Goal: Task Accomplishment & Management: Manage account settings

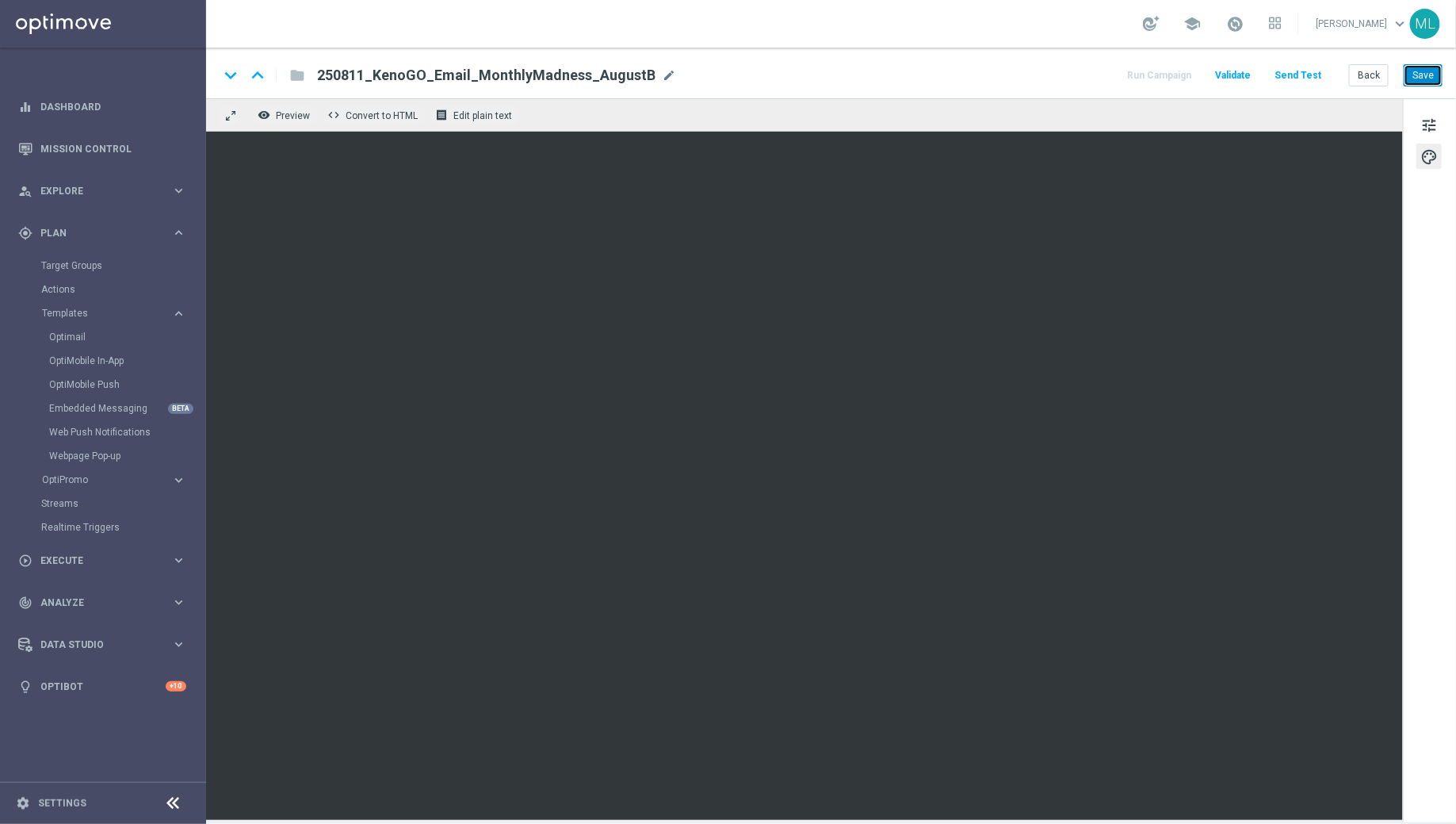
click at [1431, 80] on button "Save" at bounding box center [1423, 75] width 39 height 22
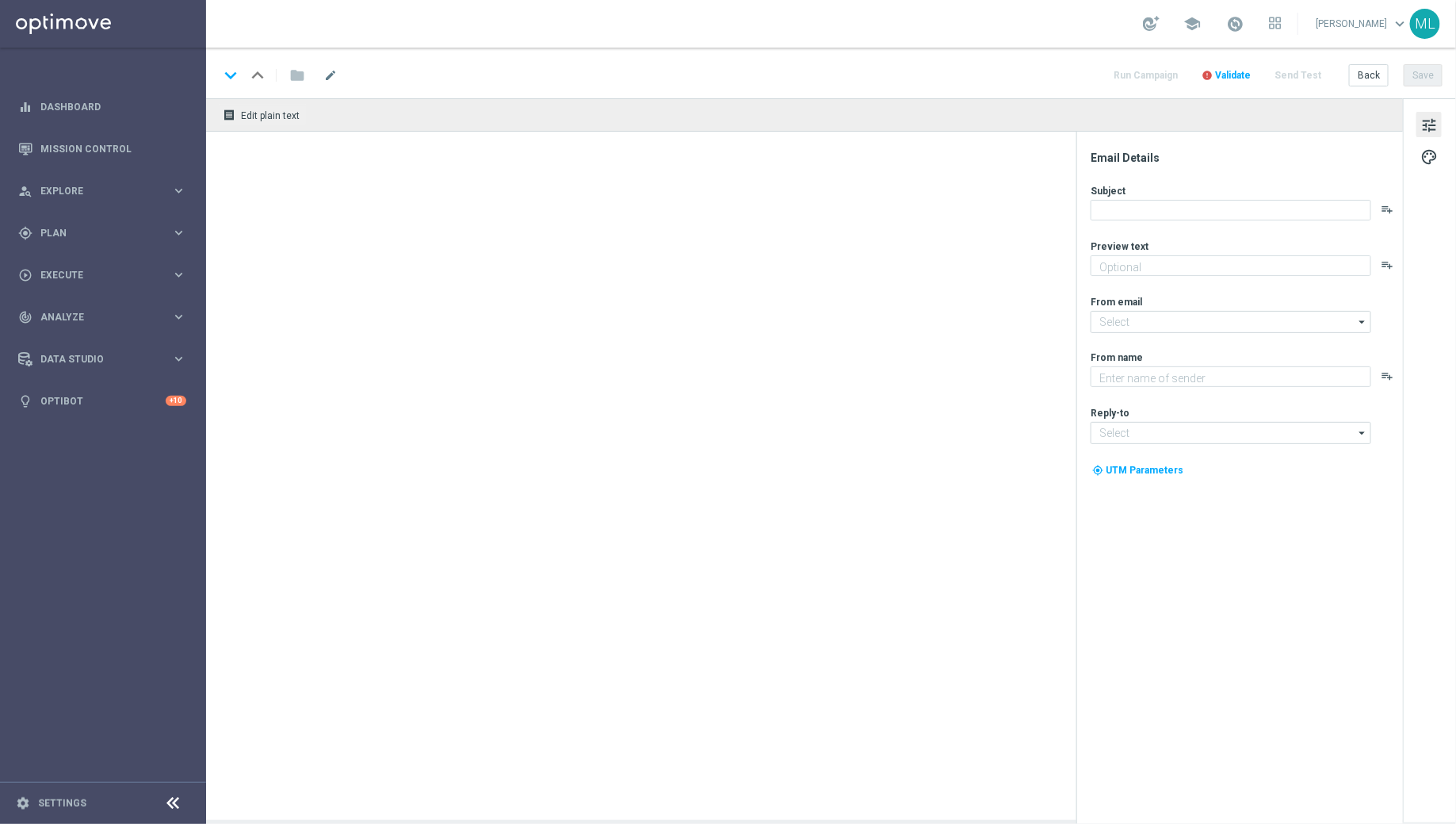
type textarea "Enter now for your chance to drive away in style!"
type input "mail@crm.kenogo.com.au"
type textarea "KenoGO"
type input "support@kenogo.com.au"
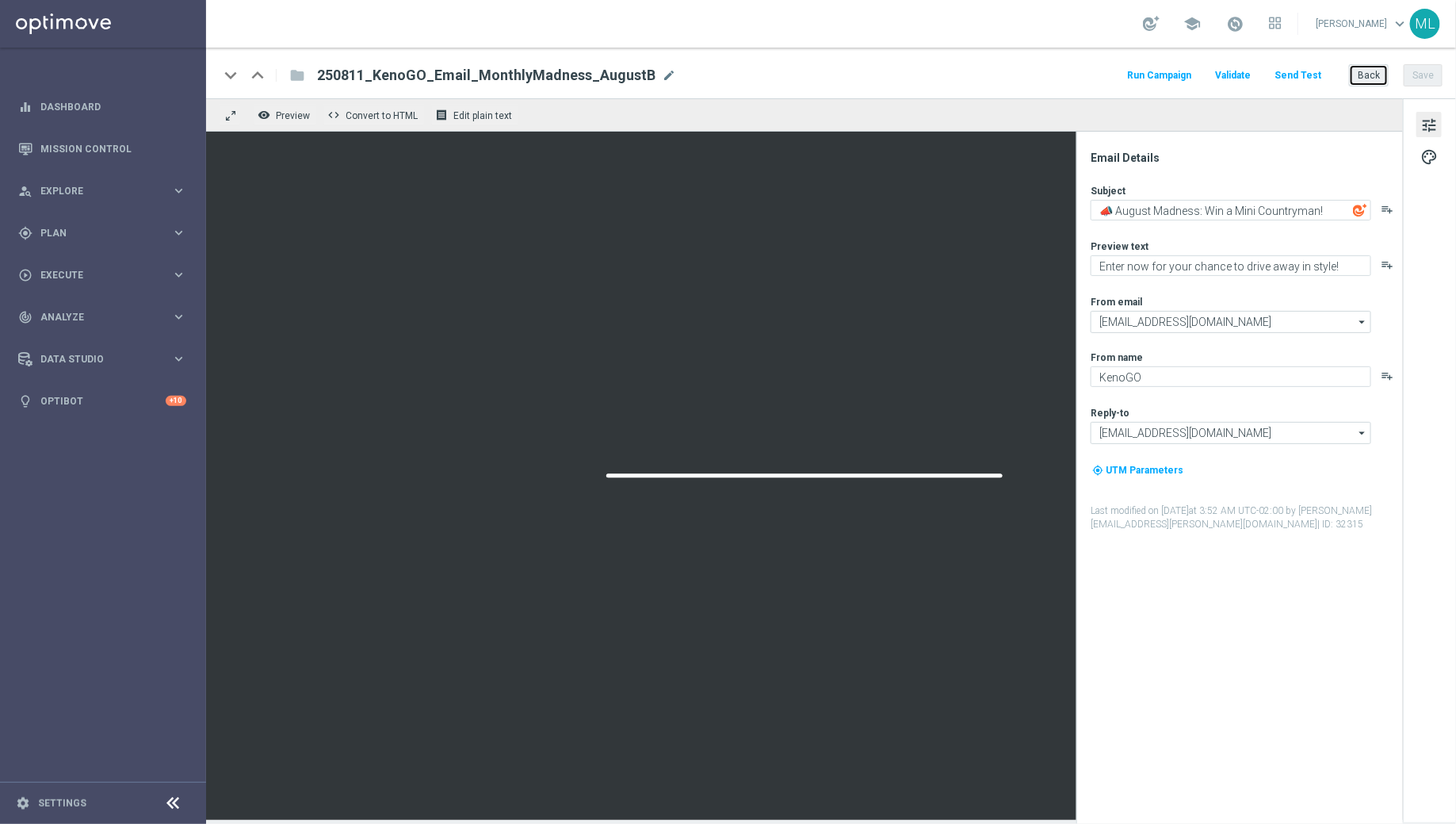
click at [1376, 77] on button "Back" at bounding box center [1370, 75] width 40 height 22
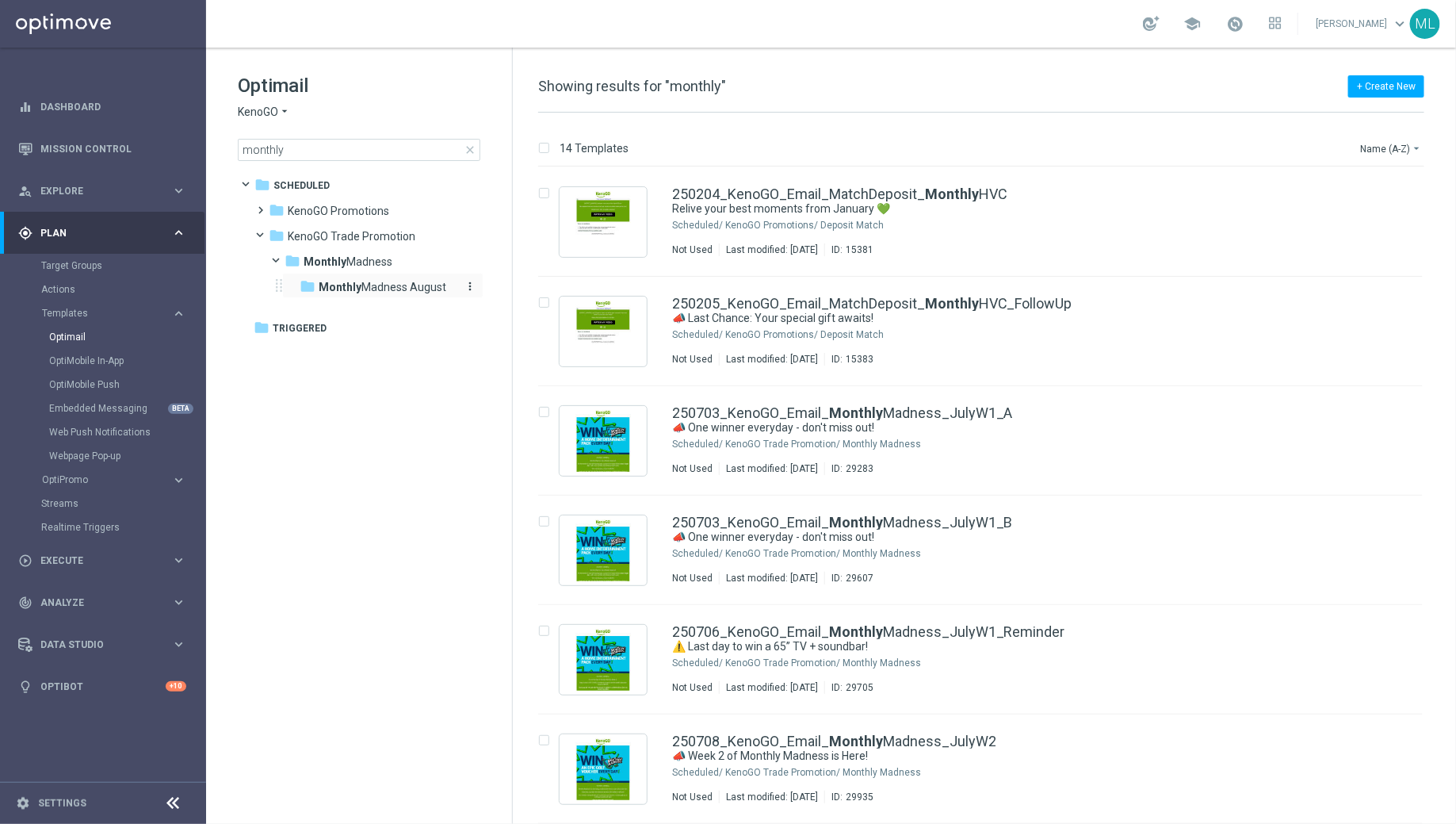
click at [390, 287] on span "Monthly Madness August" at bounding box center [382, 287] width 128 height 15
click at [1419, 150] on icon "arrow_drop_down" at bounding box center [1417, 148] width 13 height 13
click at [1360, 217] on span "Date Modified (Newest)" at bounding box center [1364, 219] width 106 height 11
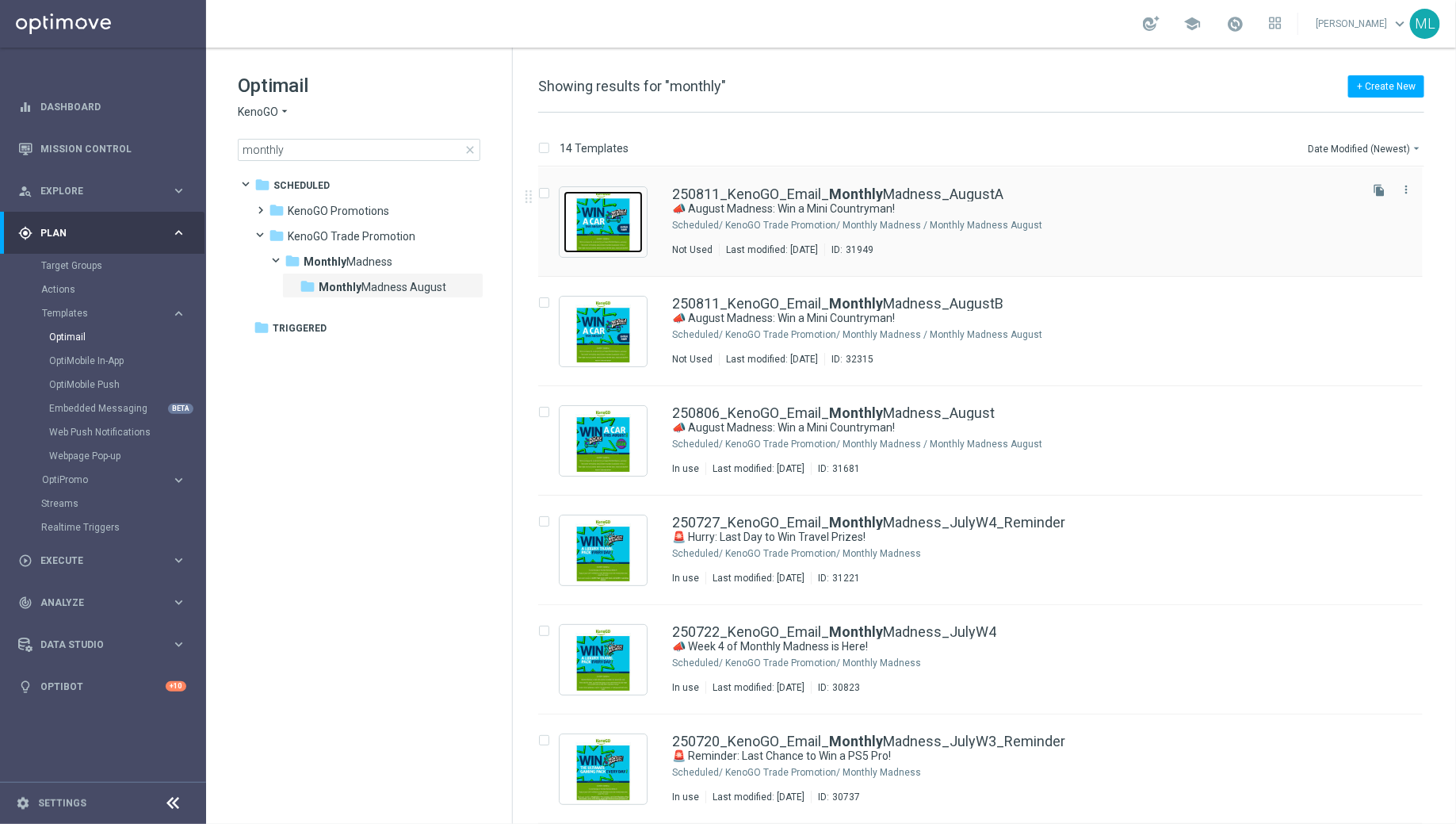
click at [609, 220] on img "Press SPACE to select this row." at bounding box center [603, 222] width 79 height 62
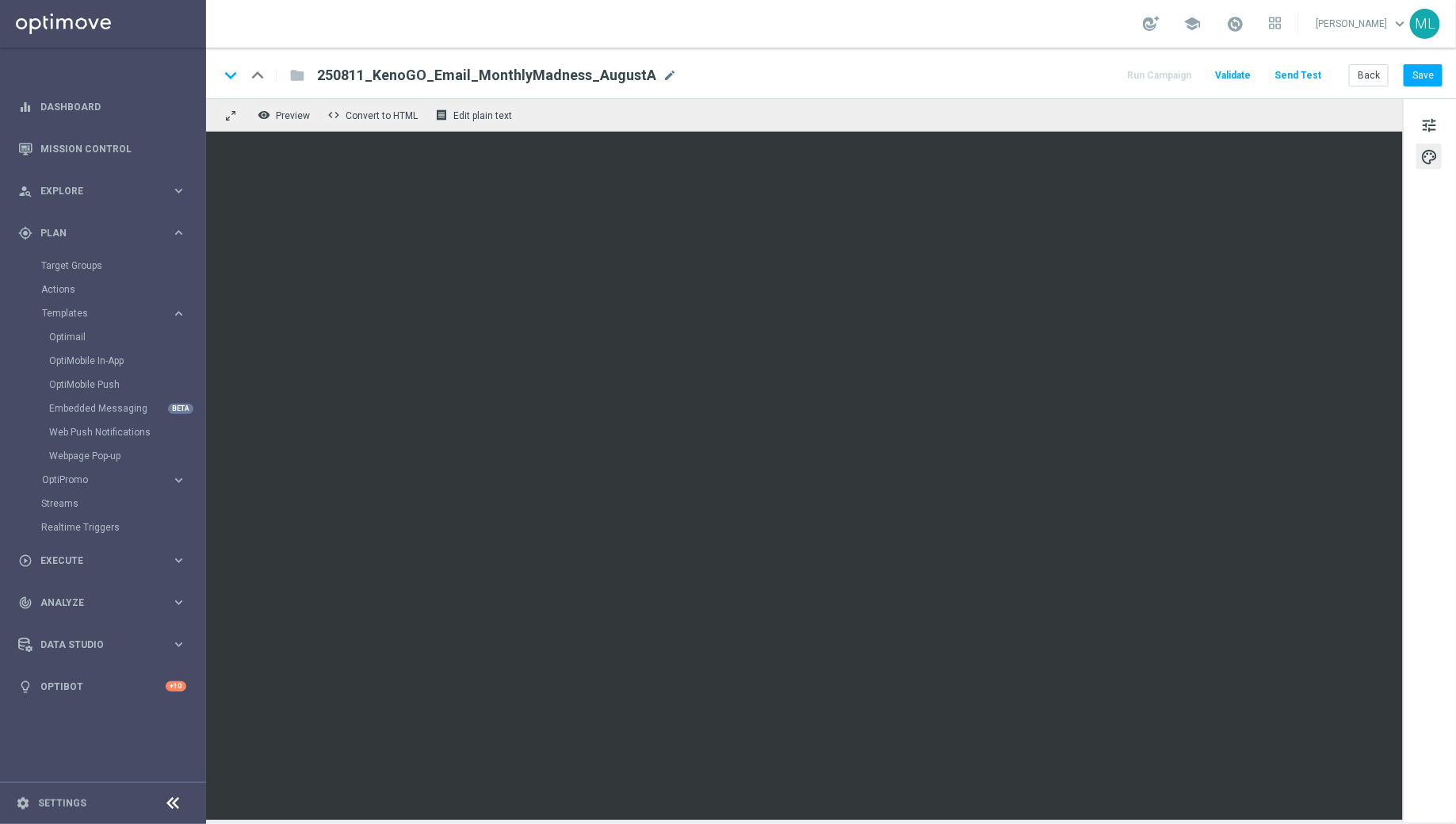
click at [793, 64] on div "keyboard_arrow_down keyboard_arrow_up folder 250811_KenoGO_Email_MonthlyMadness…" at bounding box center [831, 73] width 1250 height 51
click at [1444, 65] on div "keyboard_arrow_down keyboard_arrow_up folder 250811_KenoGO_Email_MonthlyMadness…" at bounding box center [831, 73] width 1250 height 51
click at [1417, 77] on button "Save" at bounding box center [1423, 75] width 39 height 22
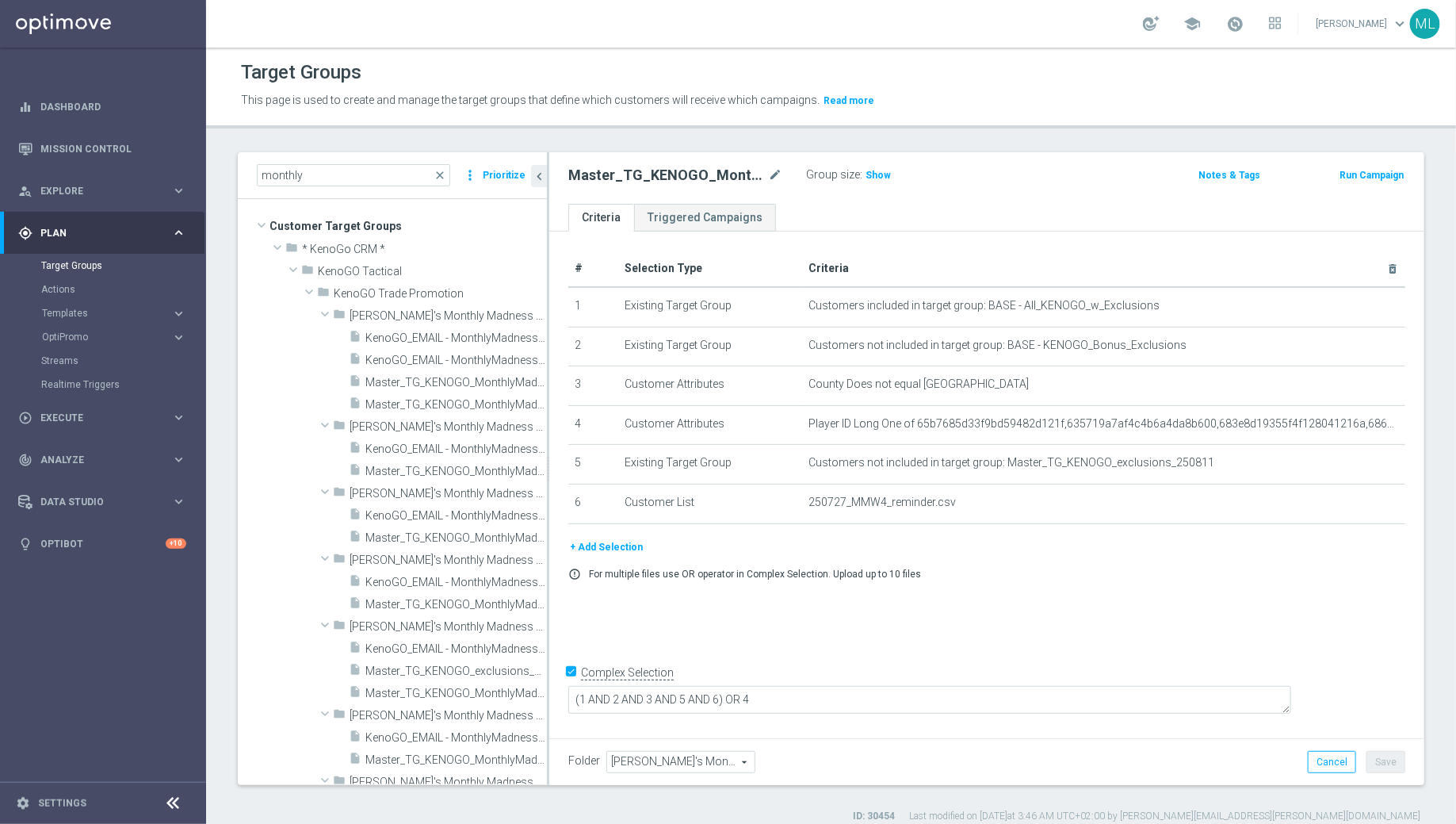
scroll to position [532, 0]
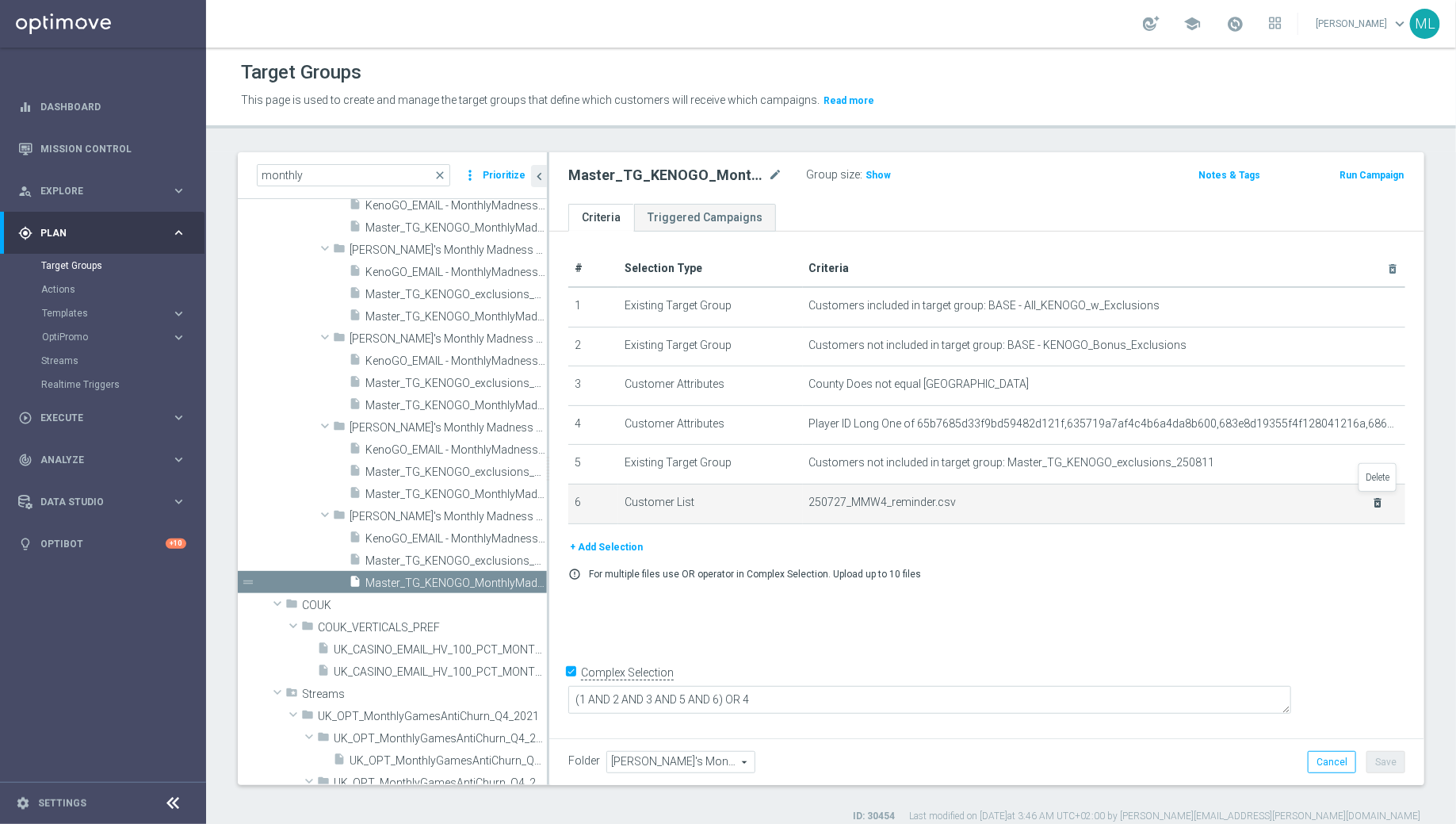
click at [1381, 502] on icon "delete_forever" at bounding box center [1378, 502] width 13 height 13
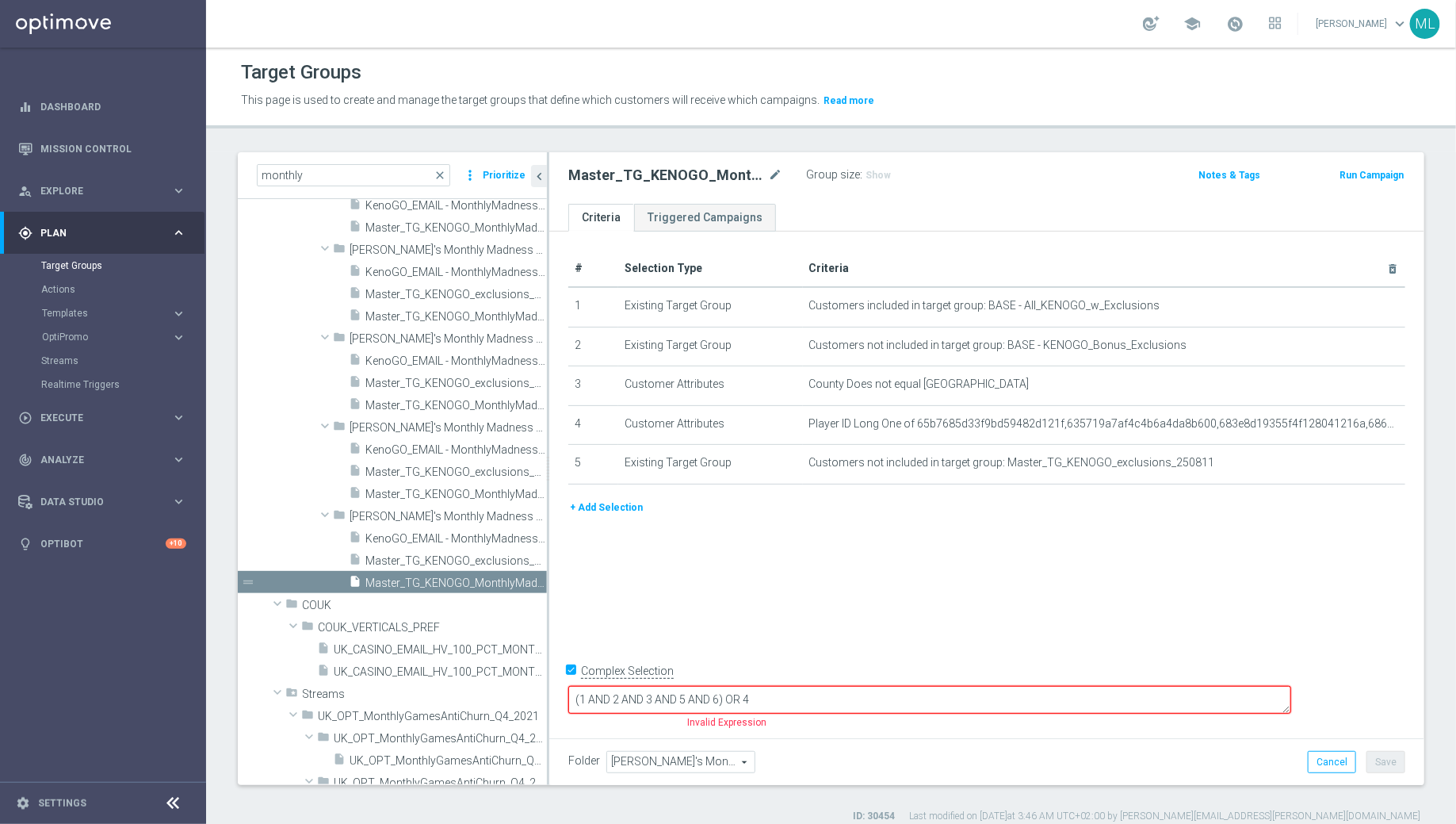
click at [605, 499] on button "+ Add Selection" at bounding box center [607, 507] width 76 height 17
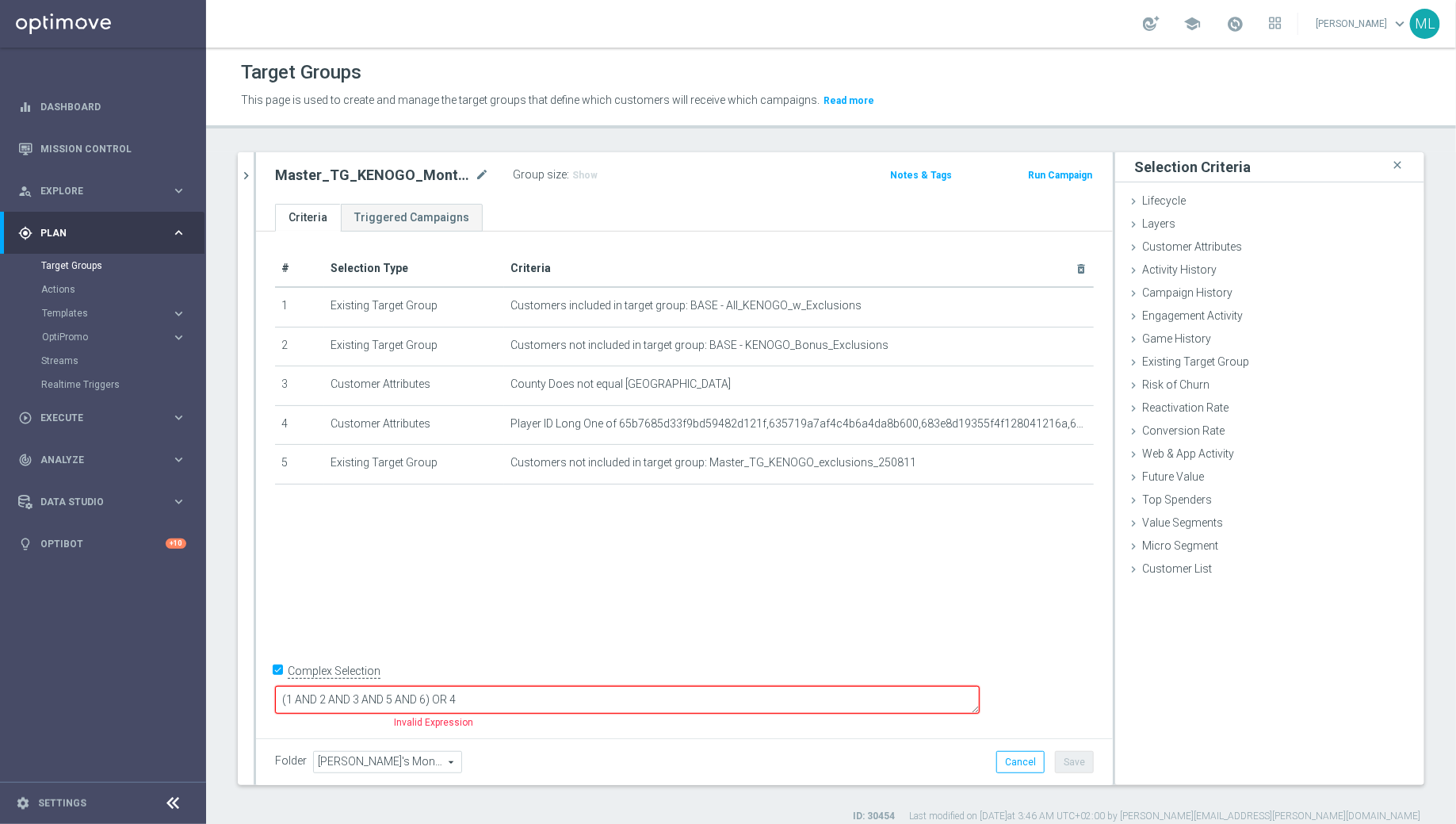
click at [934, 568] on div "# Selection Type Criteria delete_forever 1 Existing Target Group Customers incl…" at bounding box center [685, 482] width 857 height 501
click at [247, 170] on icon "chevron_right" at bounding box center [246, 175] width 15 height 15
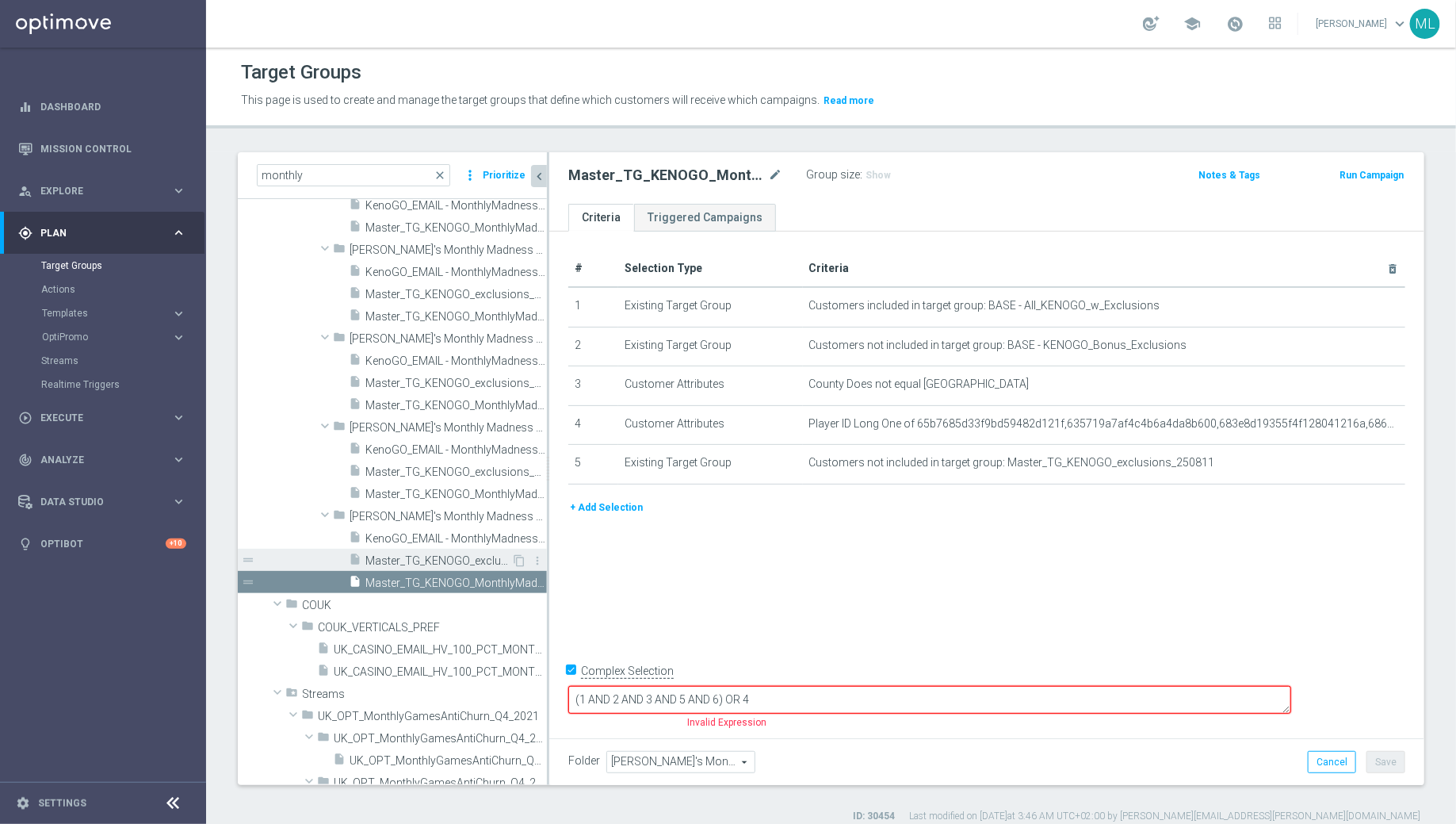
click at [460, 561] on span "Master_TG_KENOGO_exclusions_250811" at bounding box center [438, 561] width 146 height 14
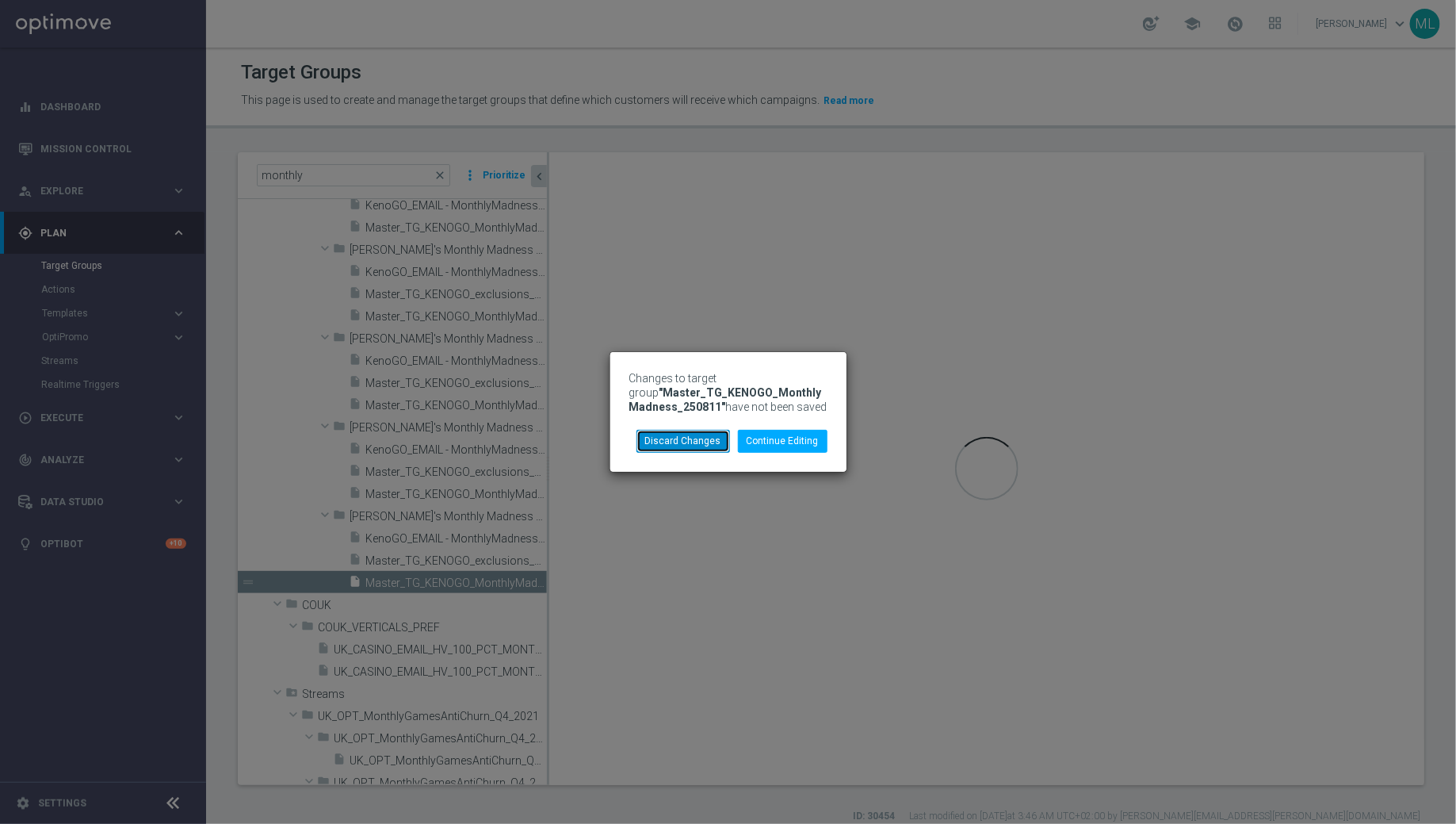
click at [693, 431] on button "Discard Changes" at bounding box center [683, 441] width 94 height 22
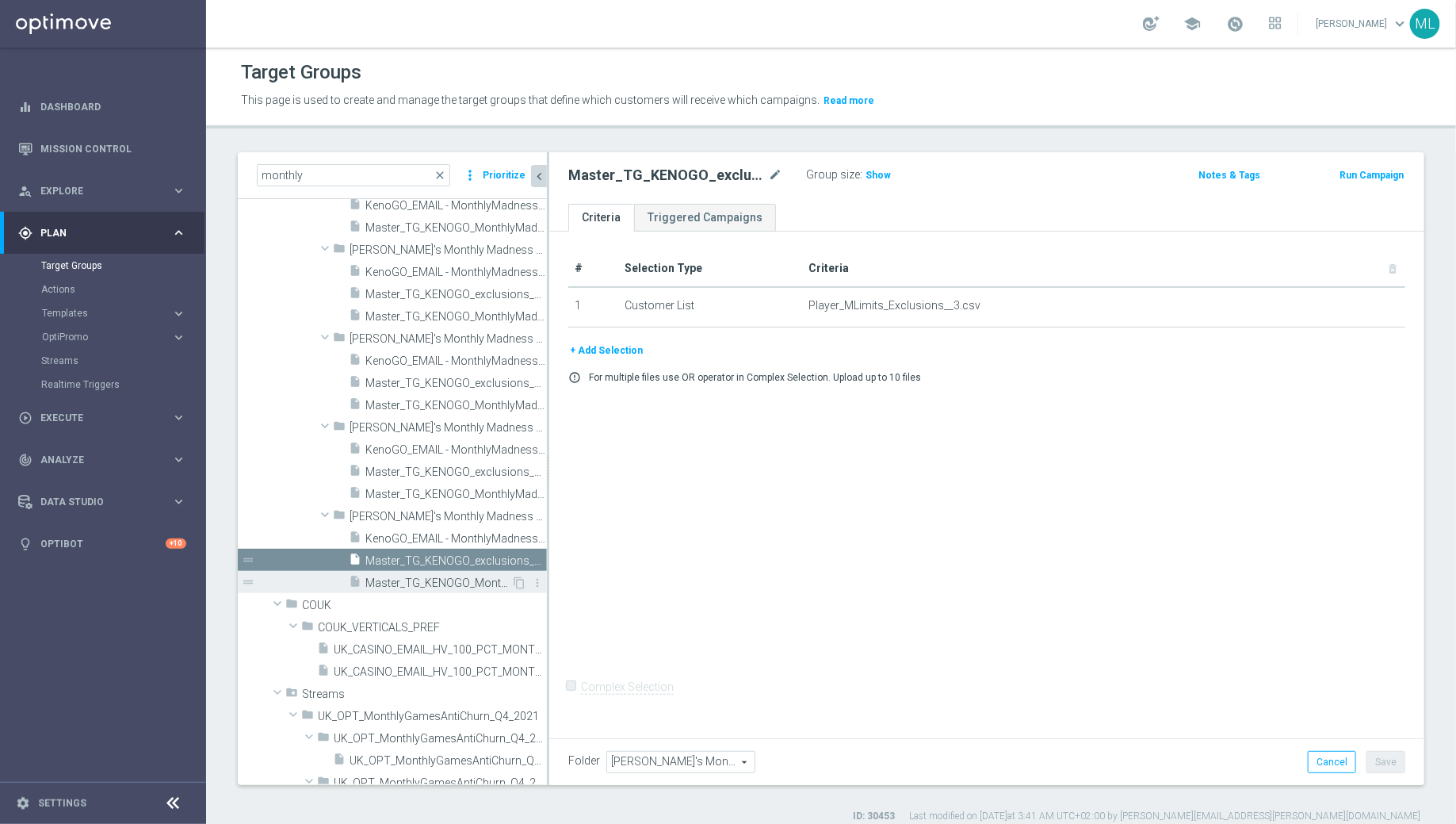
click at [454, 580] on span "Master_TG_KENOGO_MonthlyMadness_250811" at bounding box center [438, 583] width 146 height 14
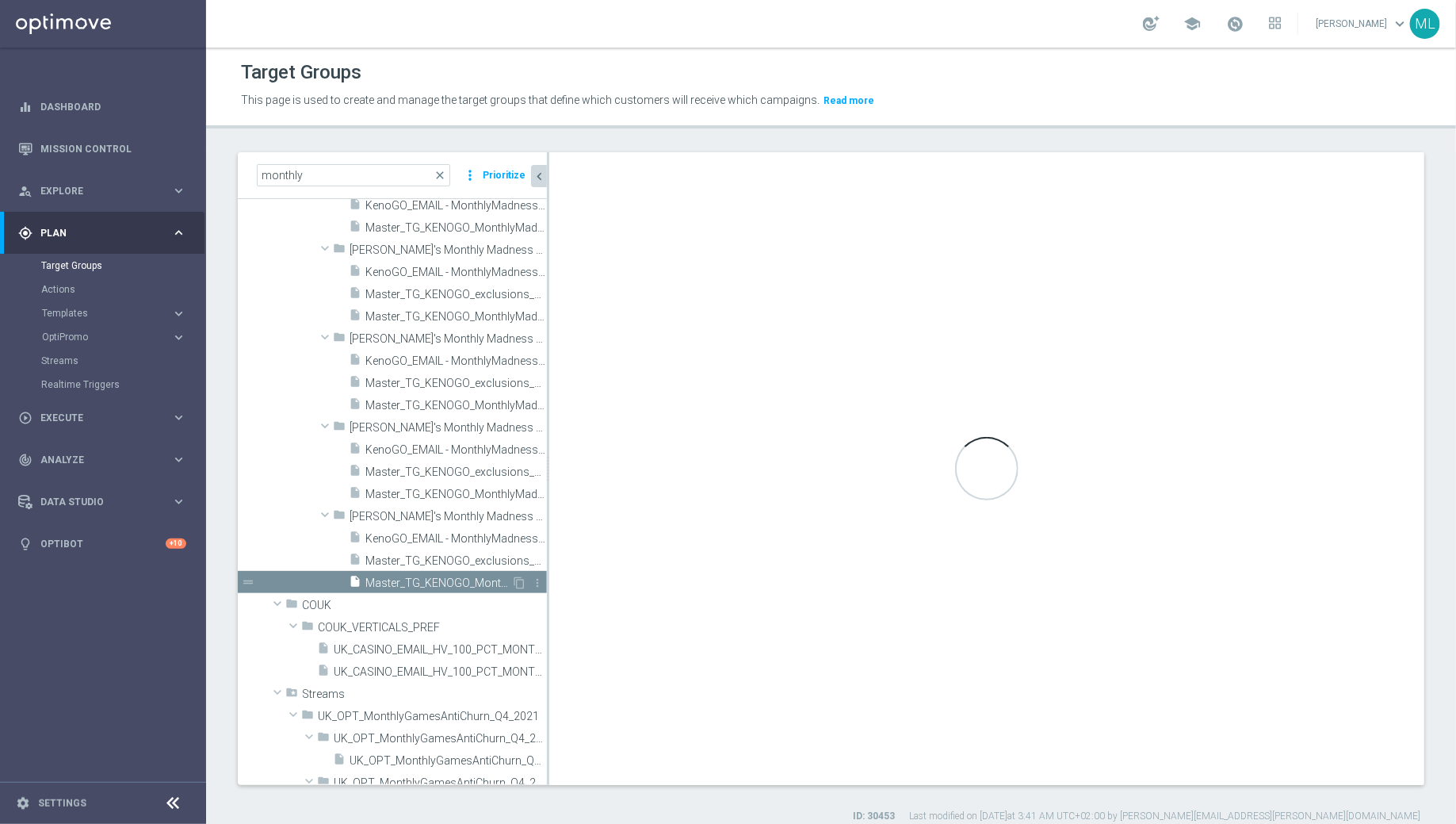
checkbox input "true"
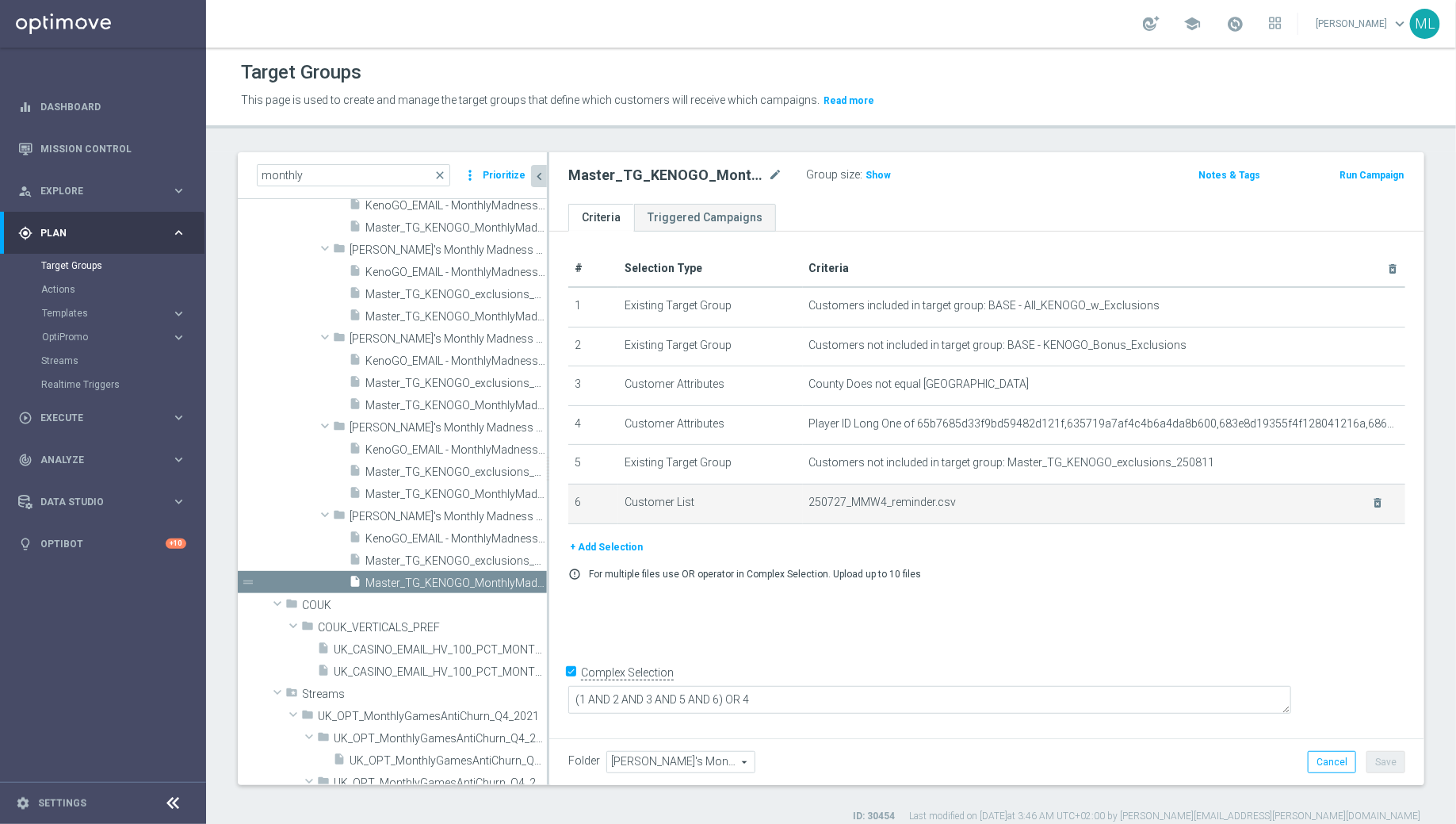
click at [1082, 510] on td "250727_MMW4_reminder.csv delete_forever" at bounding box center [1104, 503] width 602 height 40
click at [1378, 496] on icon "delete_forever" at bounding box center [1378, 502] width 13 height 13
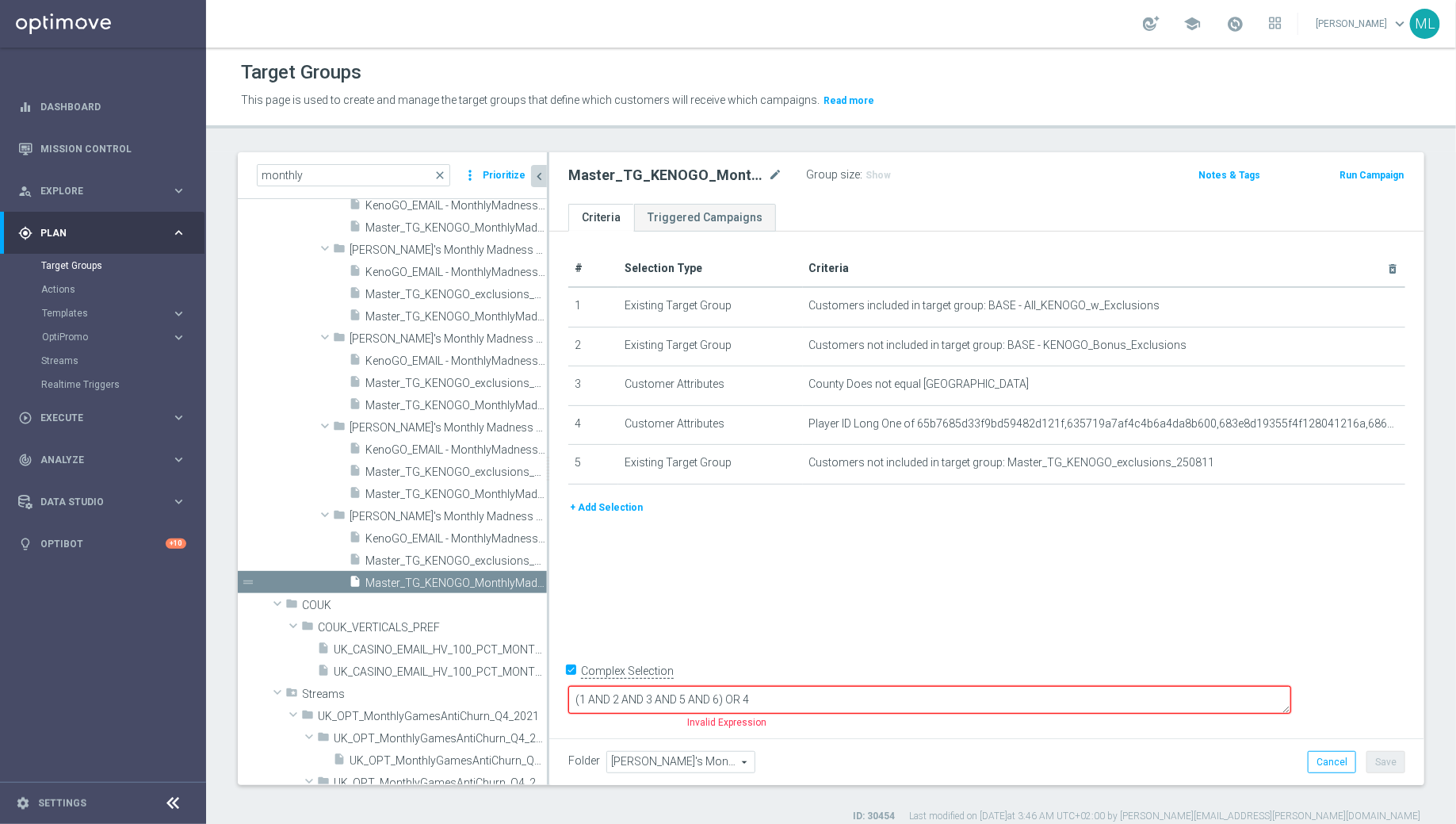
click at [614, 505] on button "+ Add Selection" at bounding box center [607, 507] width 76 height 17
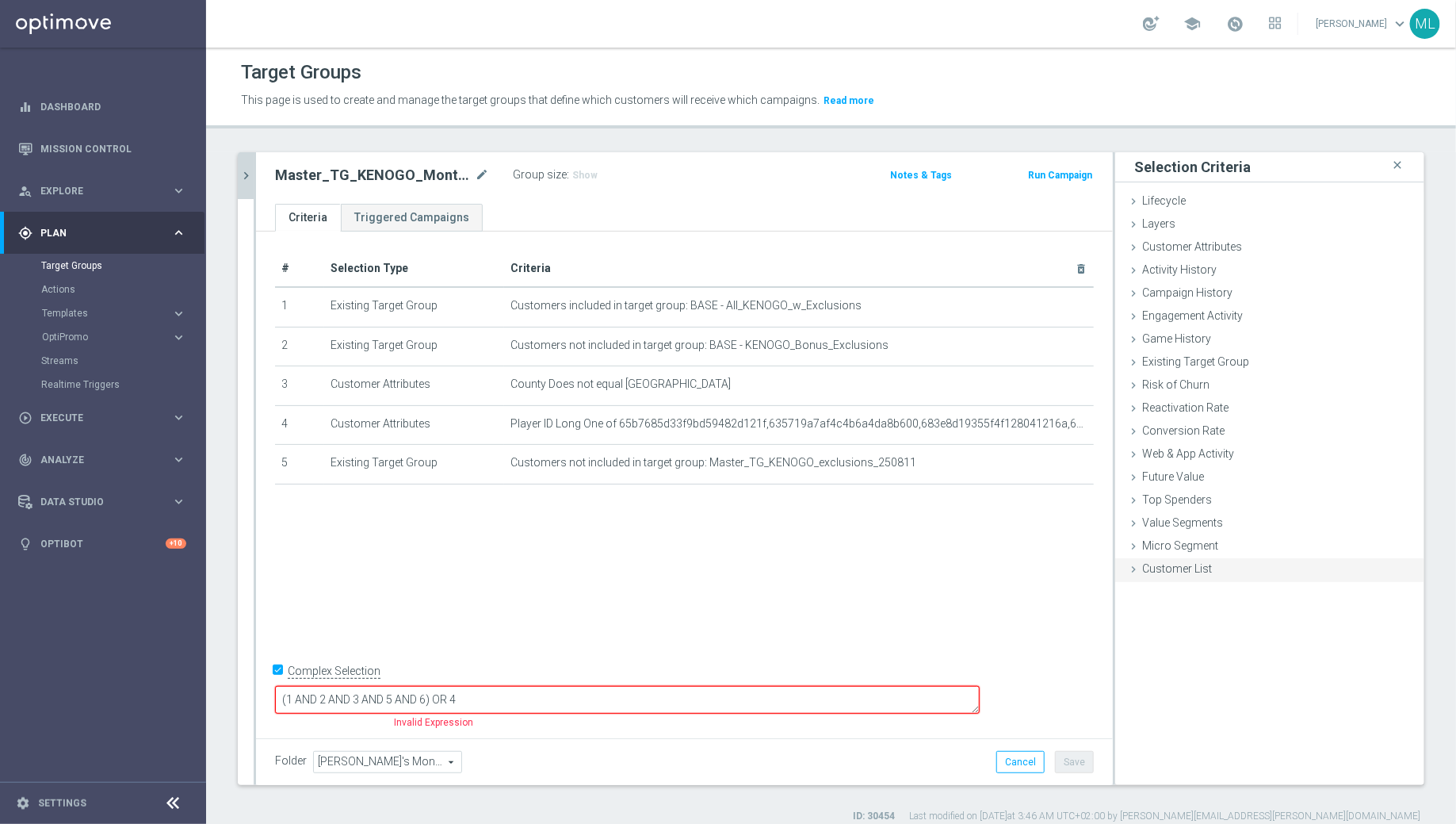
click at [1138, 563] on icon at bounding box center [1134, 570] width 13 height 13
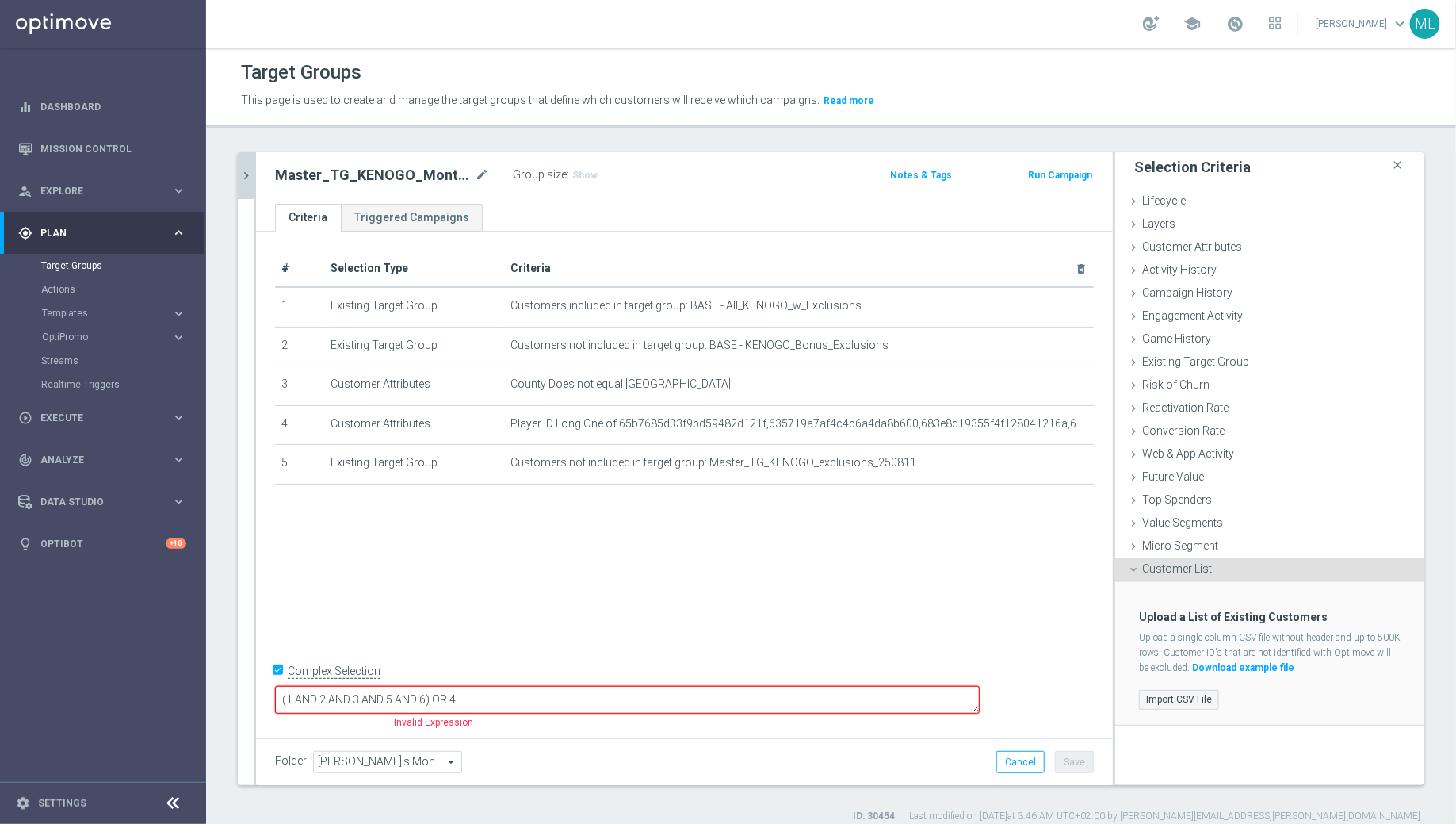
click at [1175, 695] on label "Import CSV File" at bounding box center [1179, 700] width 80 height 20
click at [0, 0] on input "Import CSV File" at bounding box center [0, 0] width 0 height 0
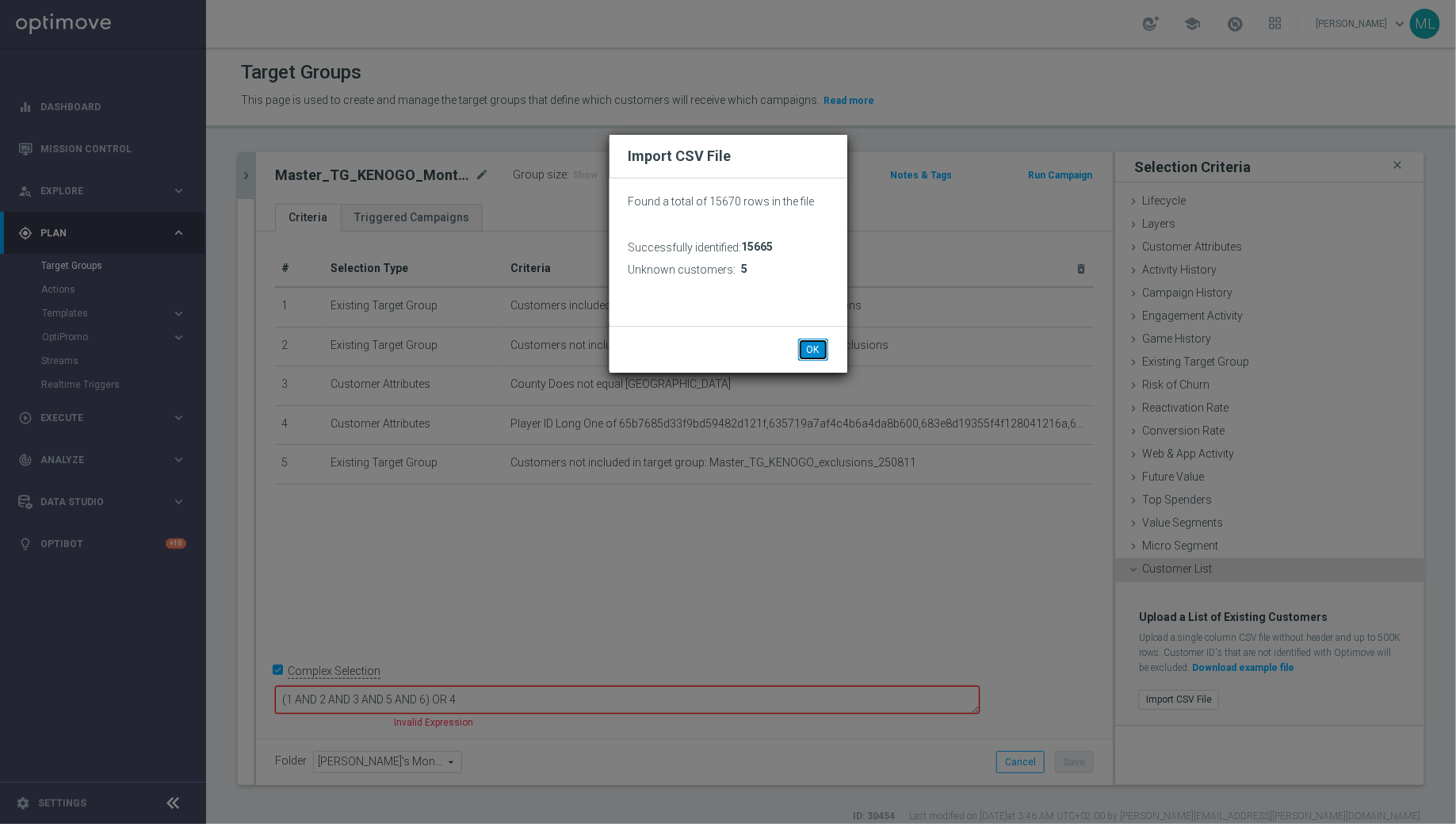
click at [807, 345] on button "OK" at bounding box center [813, 350] width 30 height 22
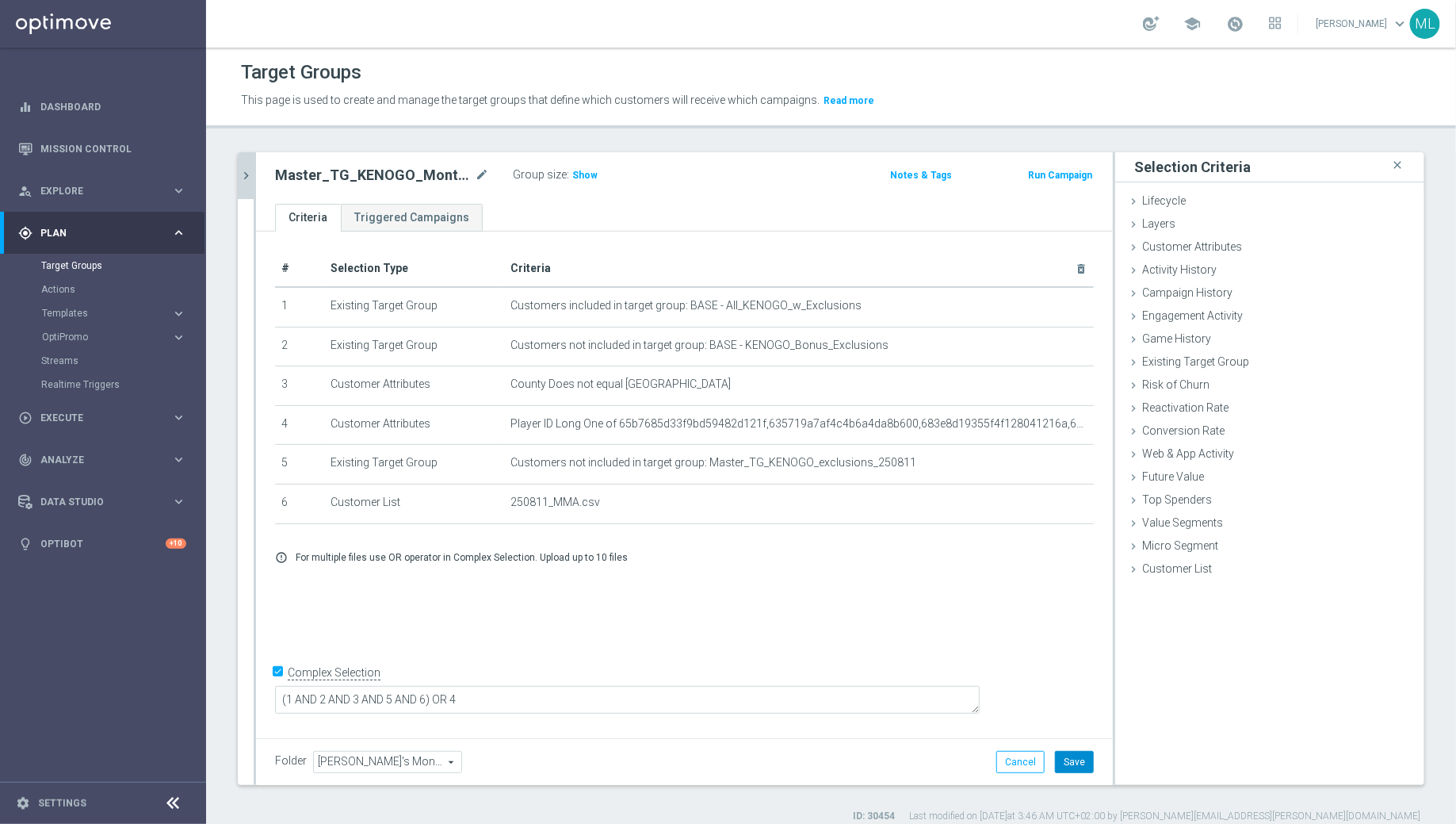
click at [1080, 764] on button "Save" at bounding box center [1075, 762] width 39 height 22
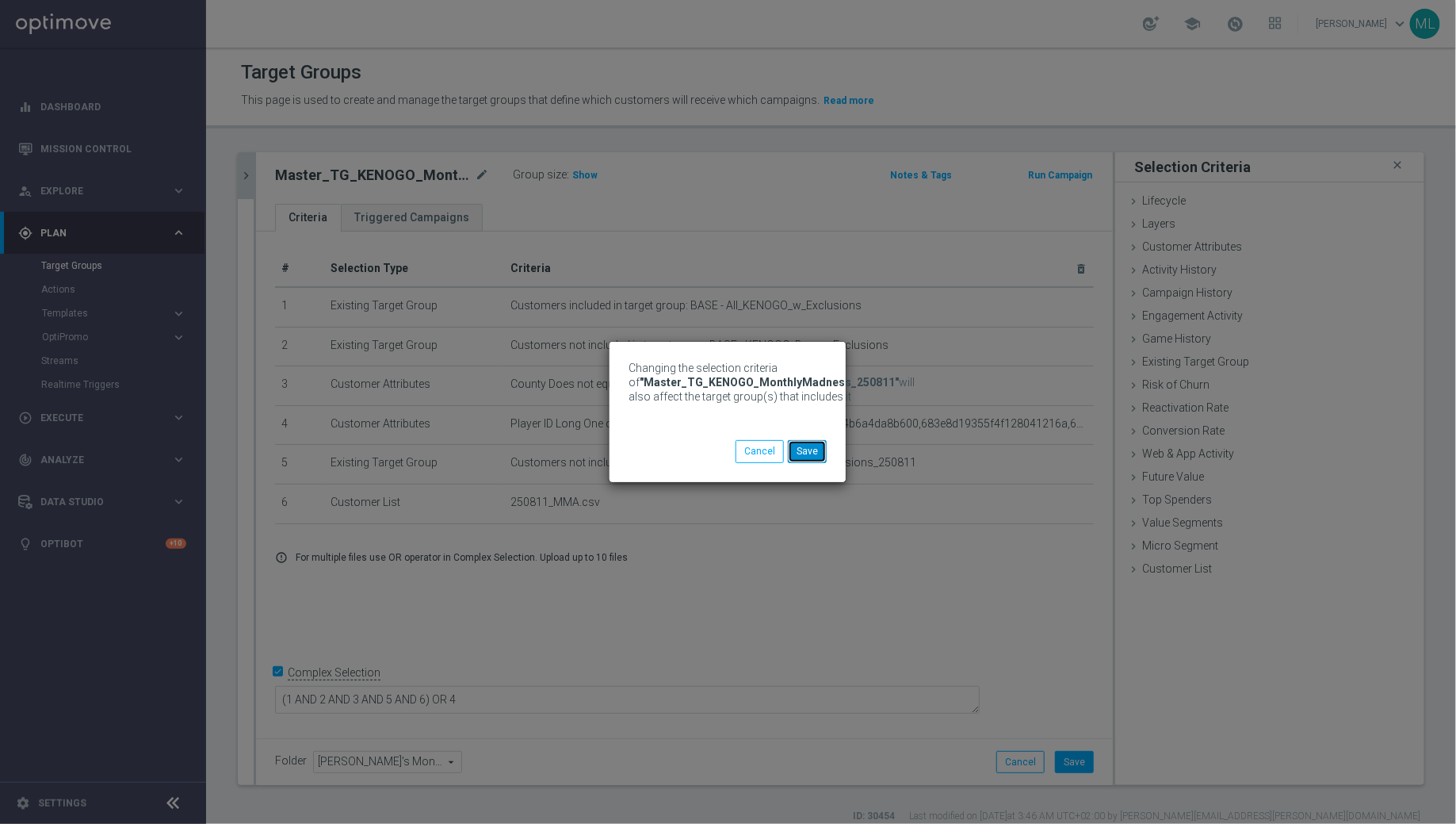
click at [817, 453] on button "Save" at bounding box center [807, 451] width 39 height 22
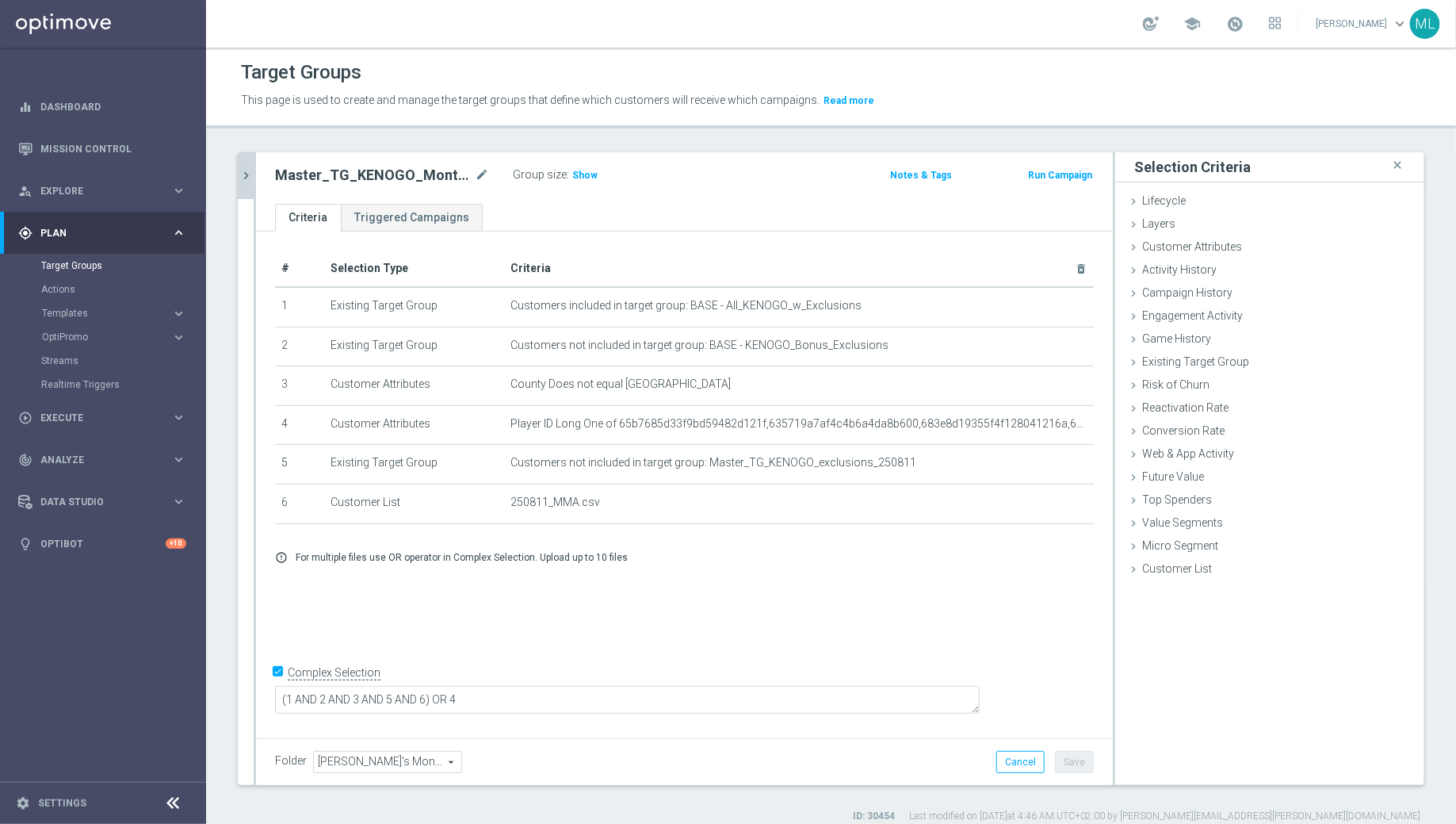
click at [243, 171] on icon "chevron_right" at bounding box center [246, 175] width 15 height 15
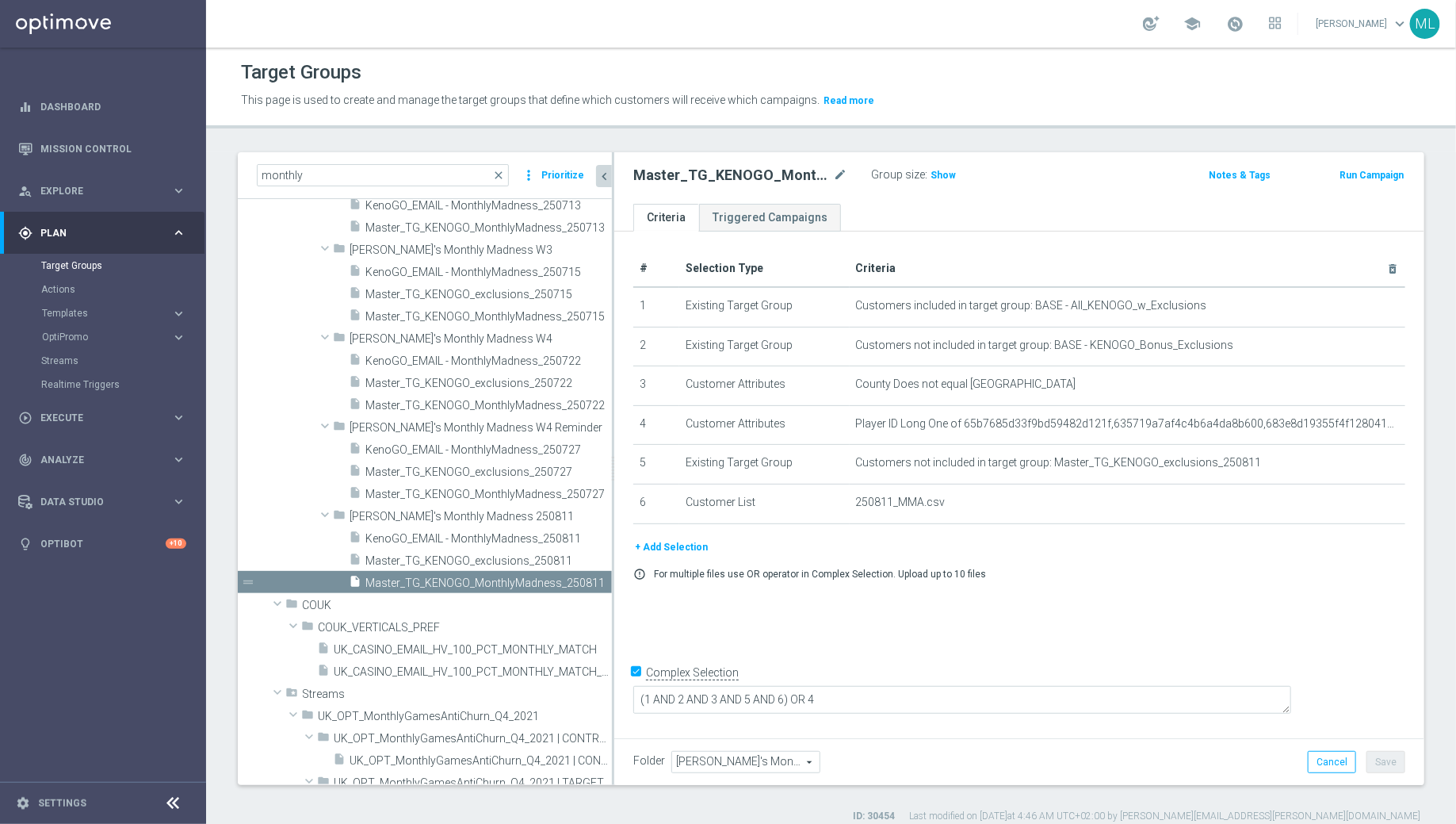
drag, startPoint x: 547, startPoint y: 573, endPoint x: 616, endPoint y: 577, distance: 69.1
click at [614, 577] on div at bounding box center [613, 469] width 3 height 633
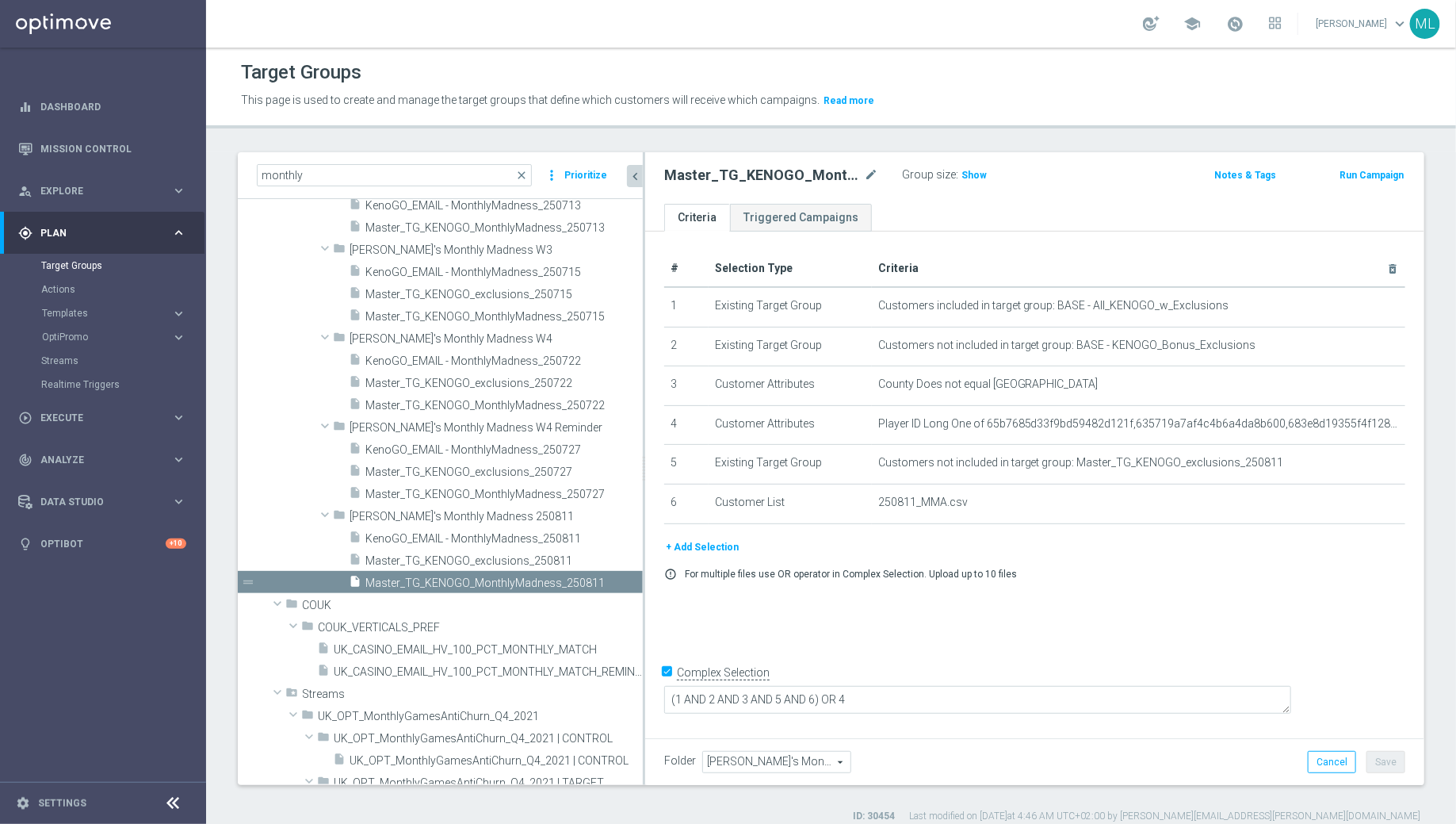
drag, startPoint x: 616, startPoint y: 577, endPoint x: 643, endPoint y: 580, distance: 27.2
click at [643, 580] on div at bounding box center [644, 469] width 3 height 633
click at [610, 582] on icon "content_copy" at bounding box center [613, 583] width 13 height 13
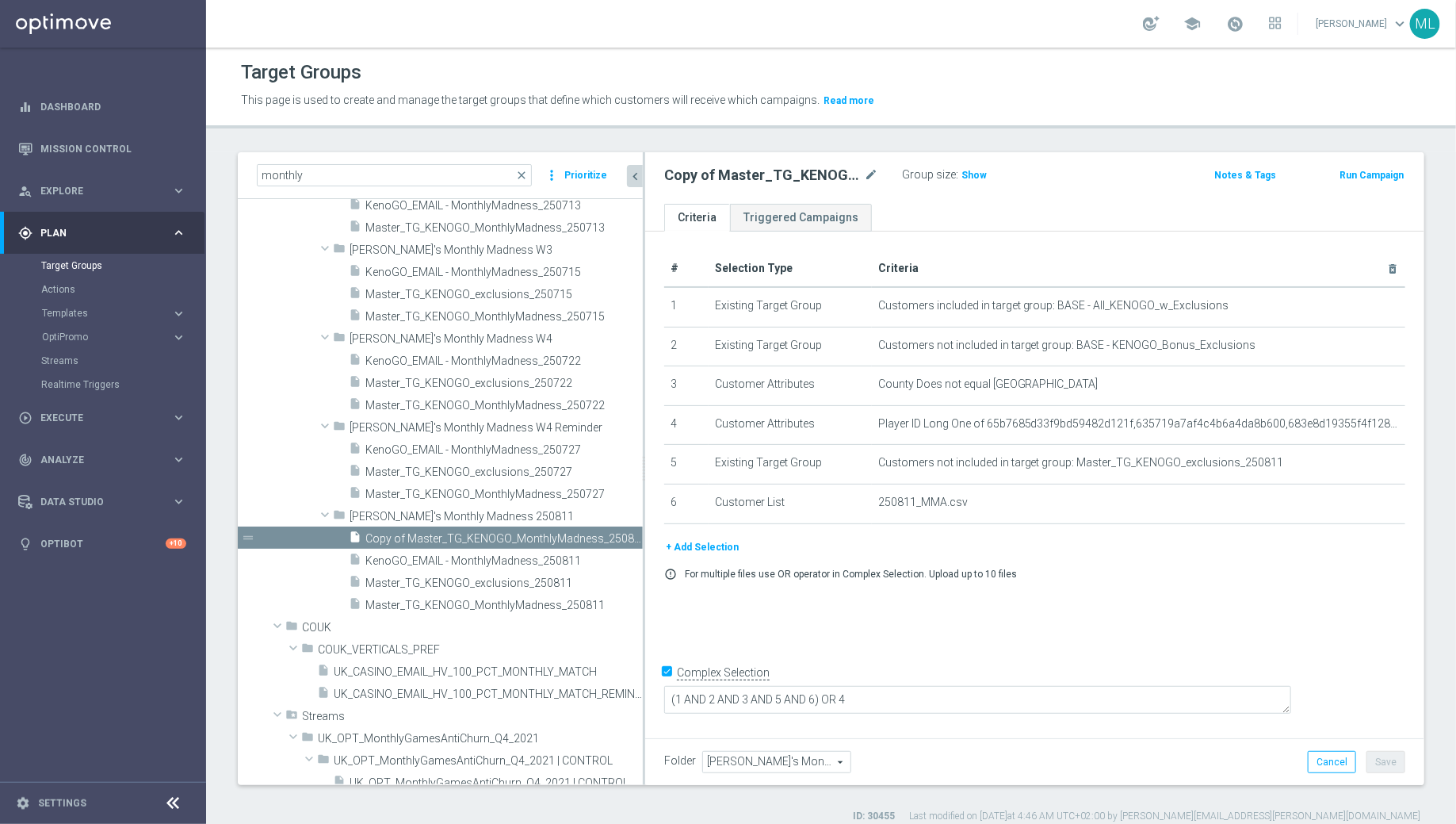
scroll to position [491, 0]
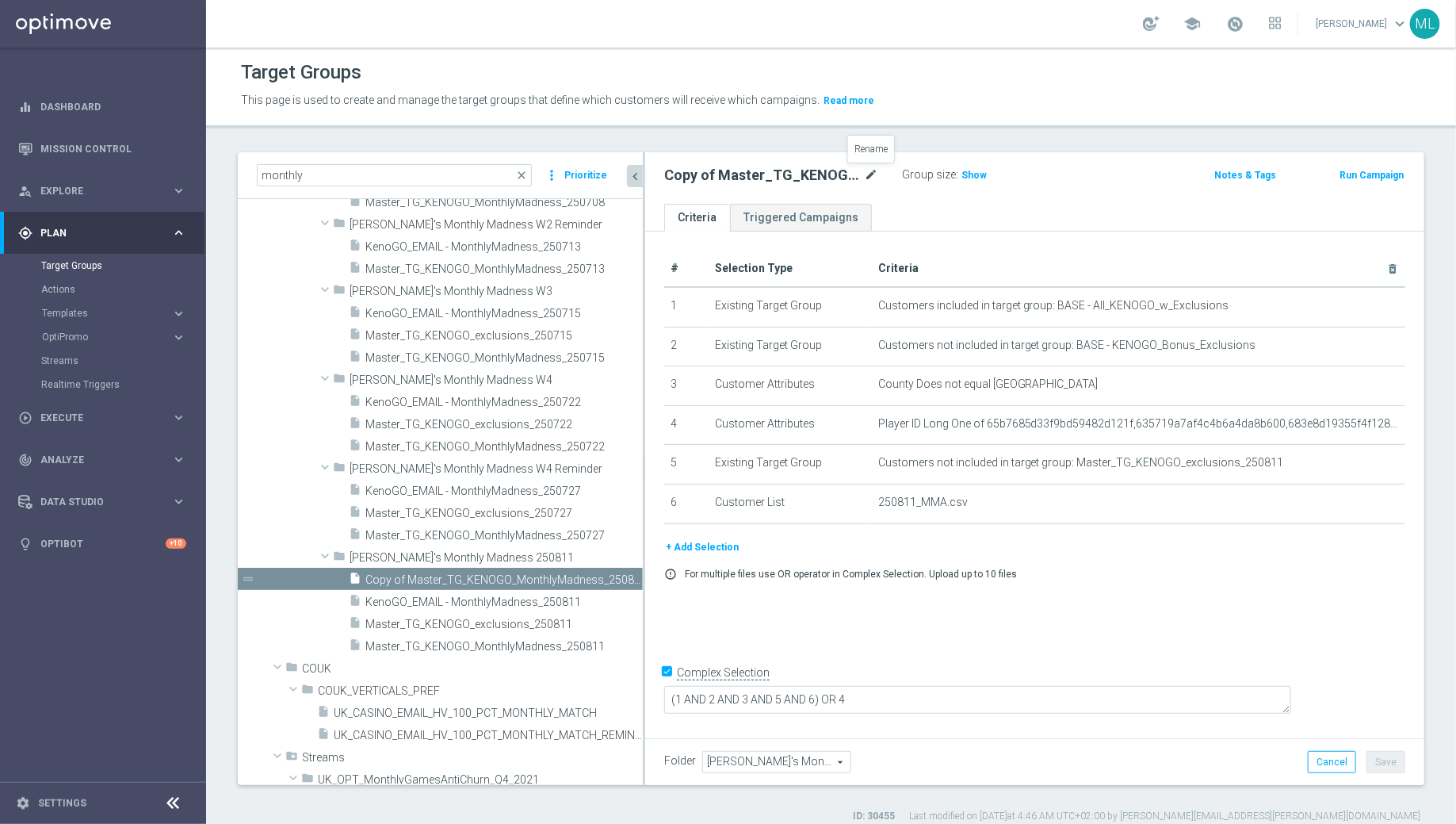
click at [875, 174] on icon "mode_edit" at bounding box center [871, 174] width 15 height 19
click at [868, 174] on input "Copy of Master_TG_KENOGO_MonthlyMadness_250811" at bounding box center [771, 176] width 214 height 22
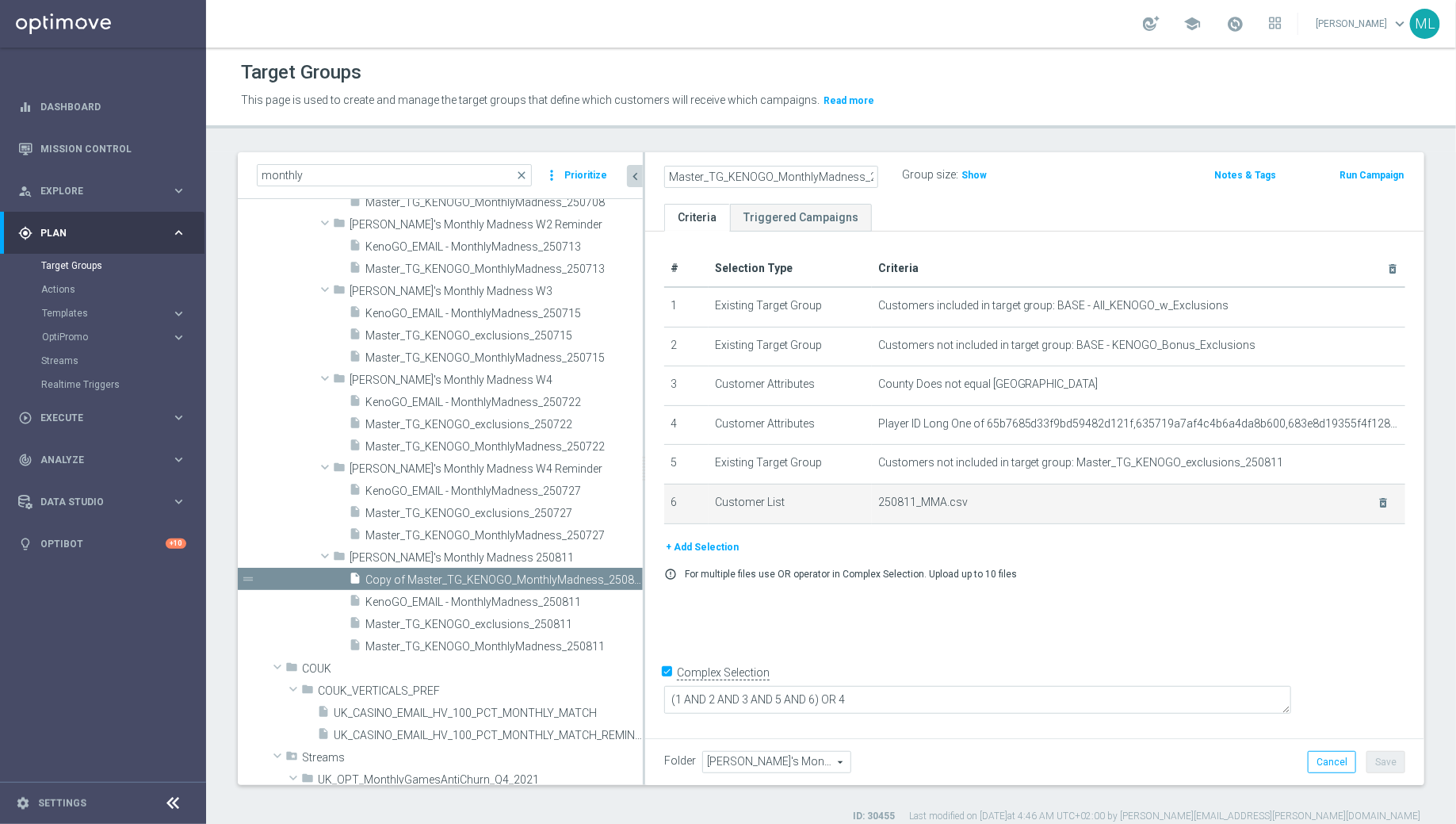
type input "Master_TG_KENOGO_MonthlyMadness_250811B"
click at [1049, 511] on td "250811_MMA.csv delete_forever" at bounding box center [1138, 503] width 533 height 40
click at [1384, 503] on icon "delete_forever" at bounding box center [1383, 502] width 13 height 13
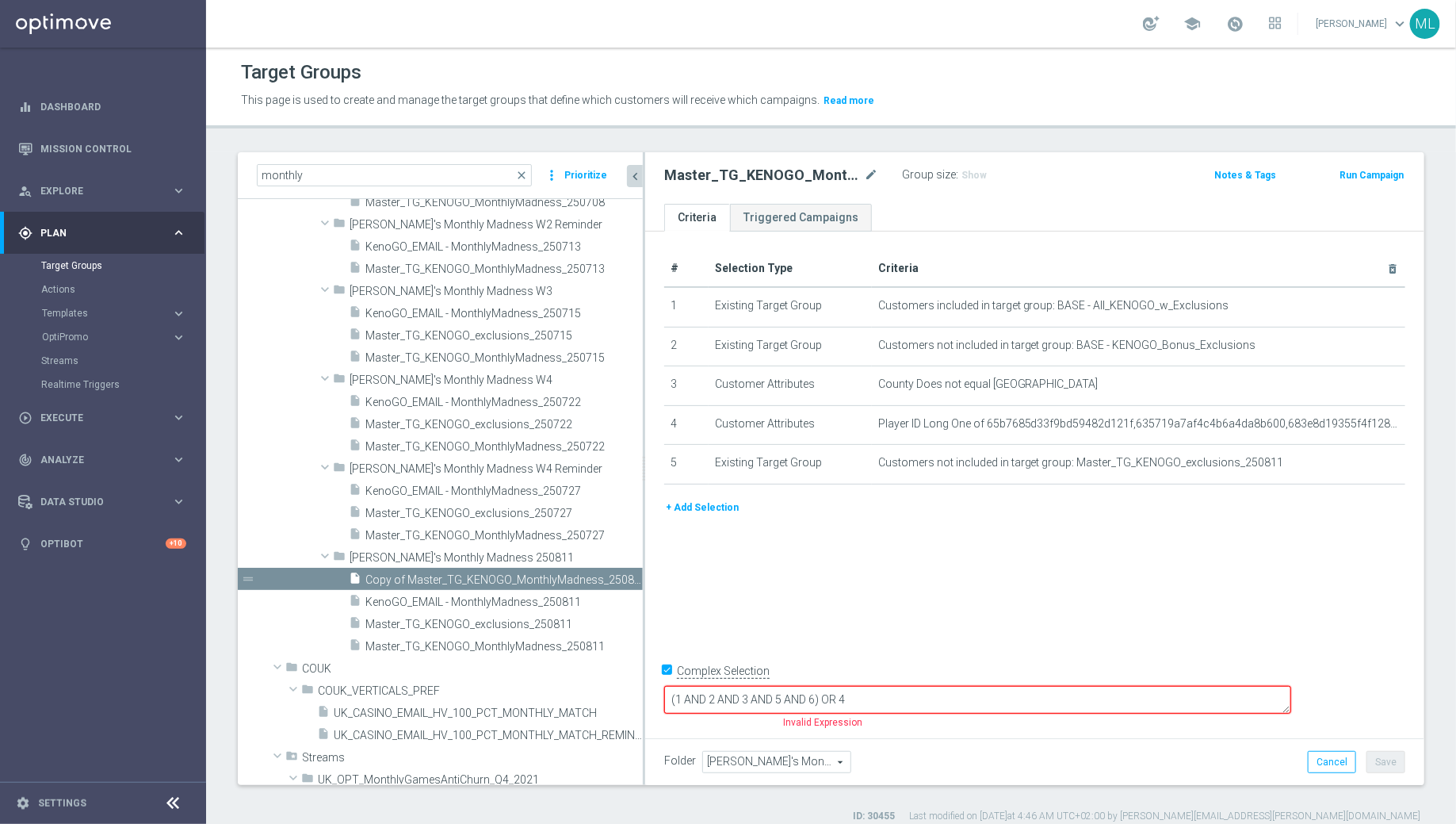
click at [685, 506] on button "+ Add Selection" at bounding box center [702, 507] width 76 height 17
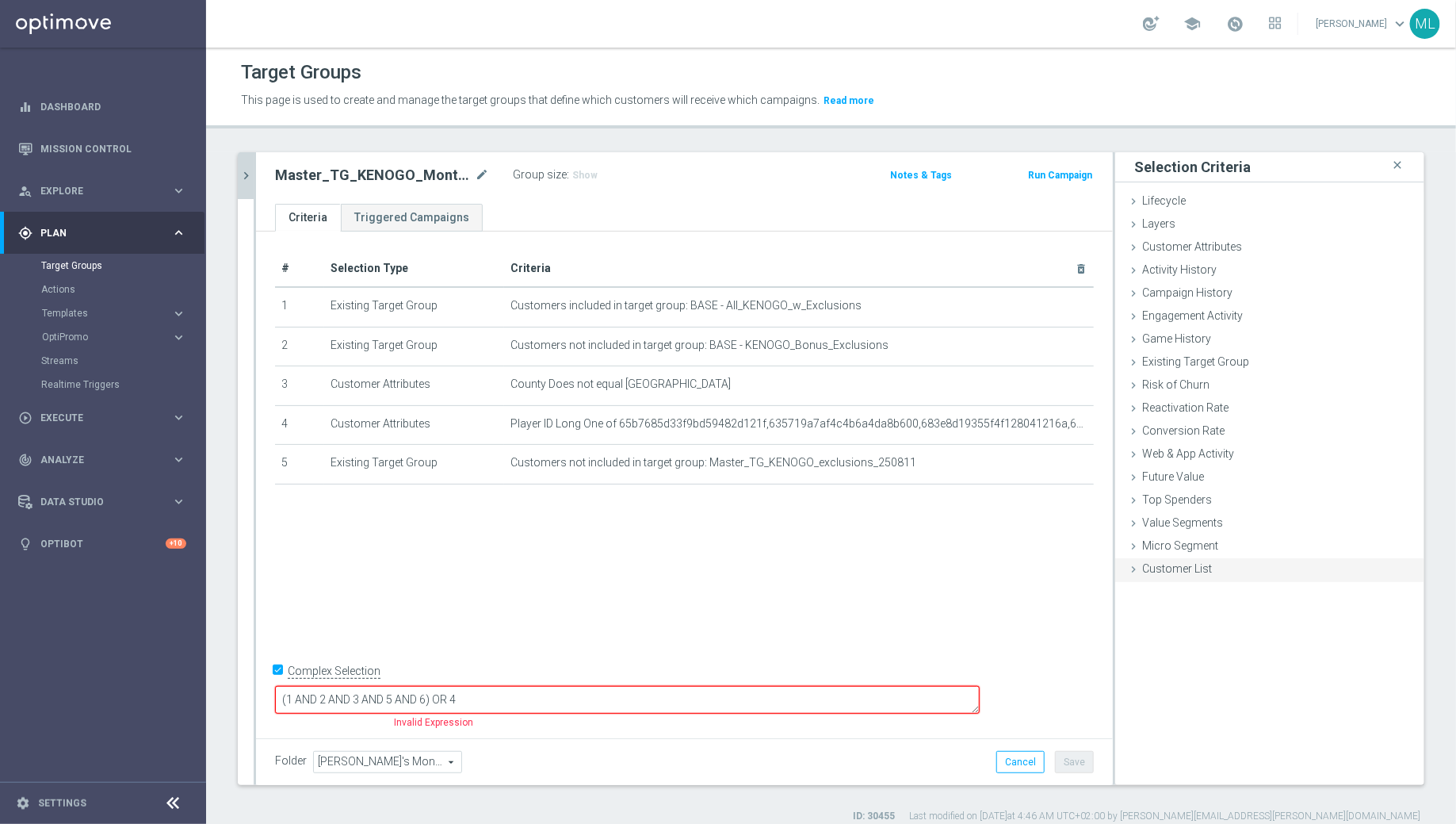
click at [1139, 568] on icon at bounding box center [1134, 570] width 13 height 13
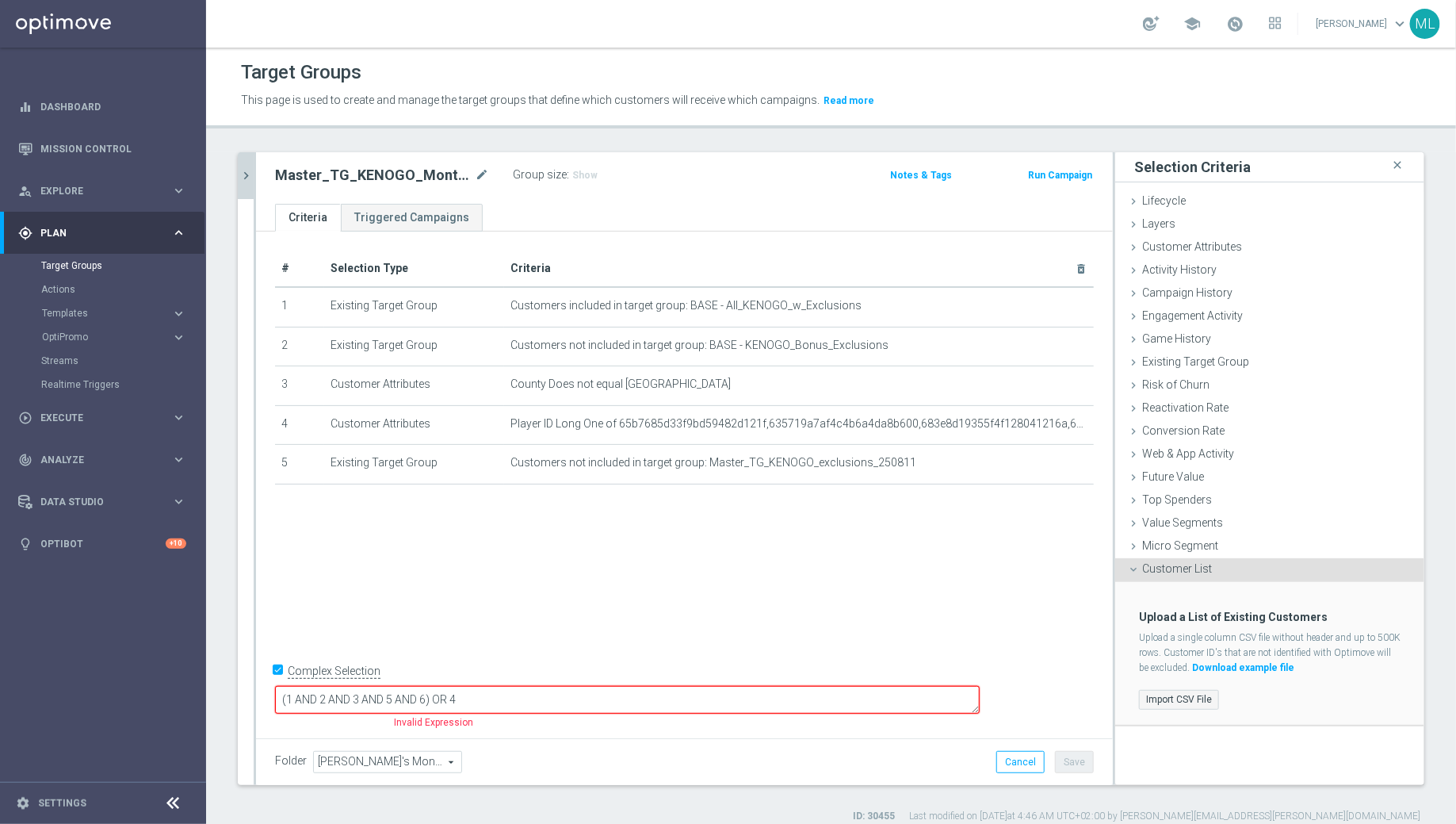
click at [1174, 697] on label "Import CSV File" at bounding box center [1179, 700] width 80 height 20
click at [0, 0] on input "Import CSV File" at bounding box center [0, 0] width 0 height 0
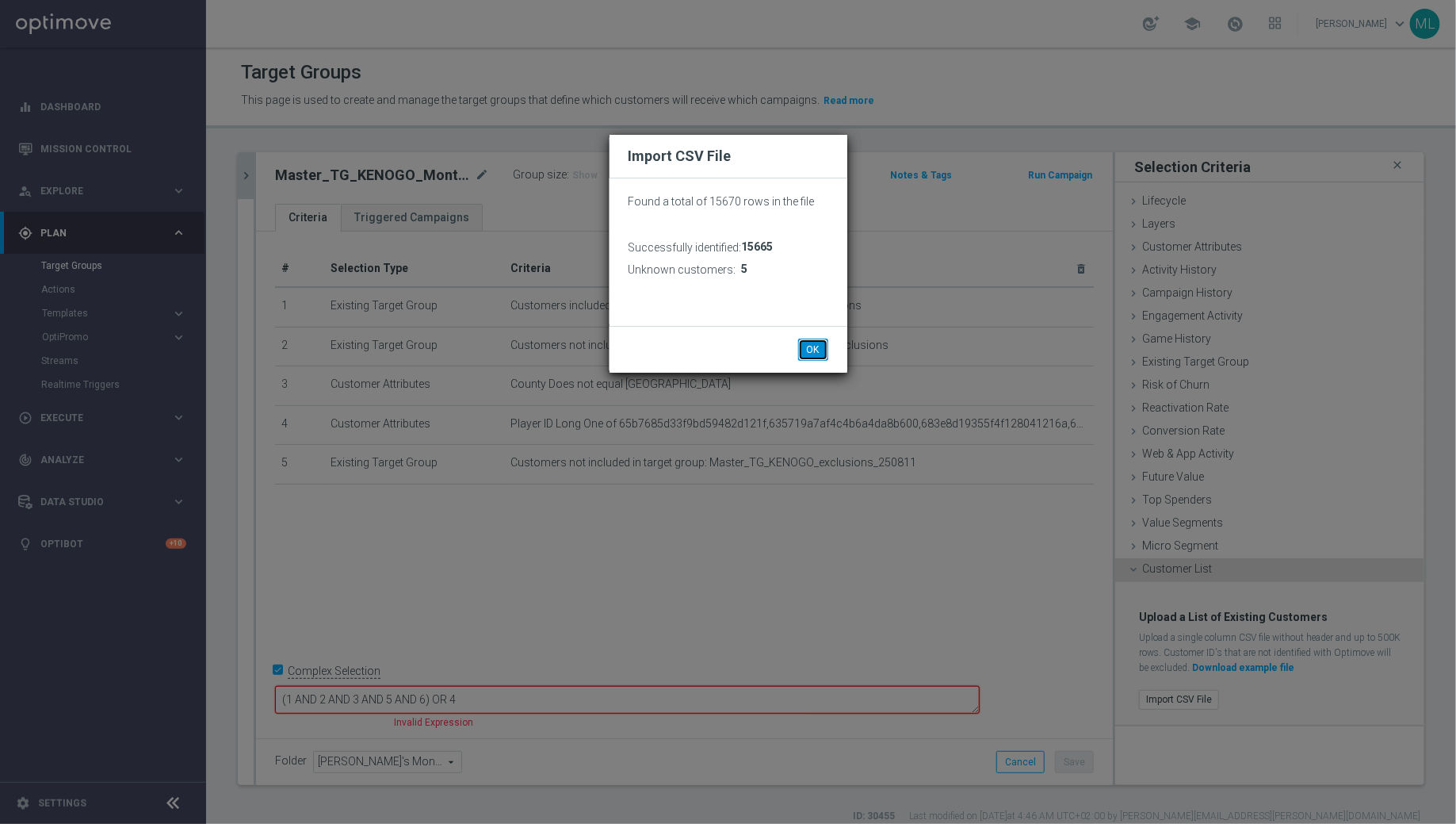
click at [820, 352] on button "OK" at bounding box center [813, 350] width 30 height 22
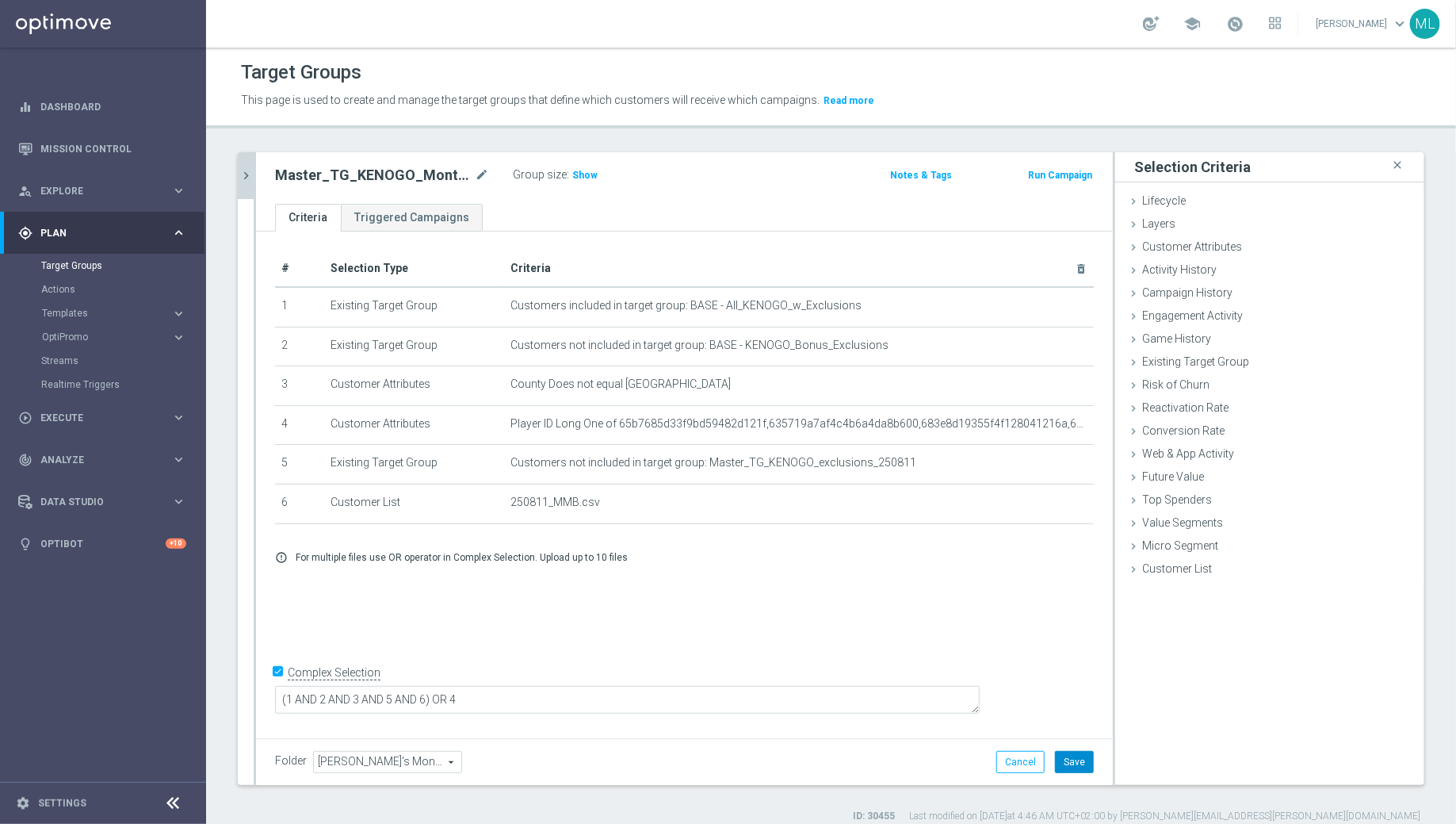
click at [1076, 764] on button "Save" at bounding box center [1075, 762] width 39 height 22
click at [248, 179] on icon "chevron_right" at bounding box center [246, 175] width 15 height 15
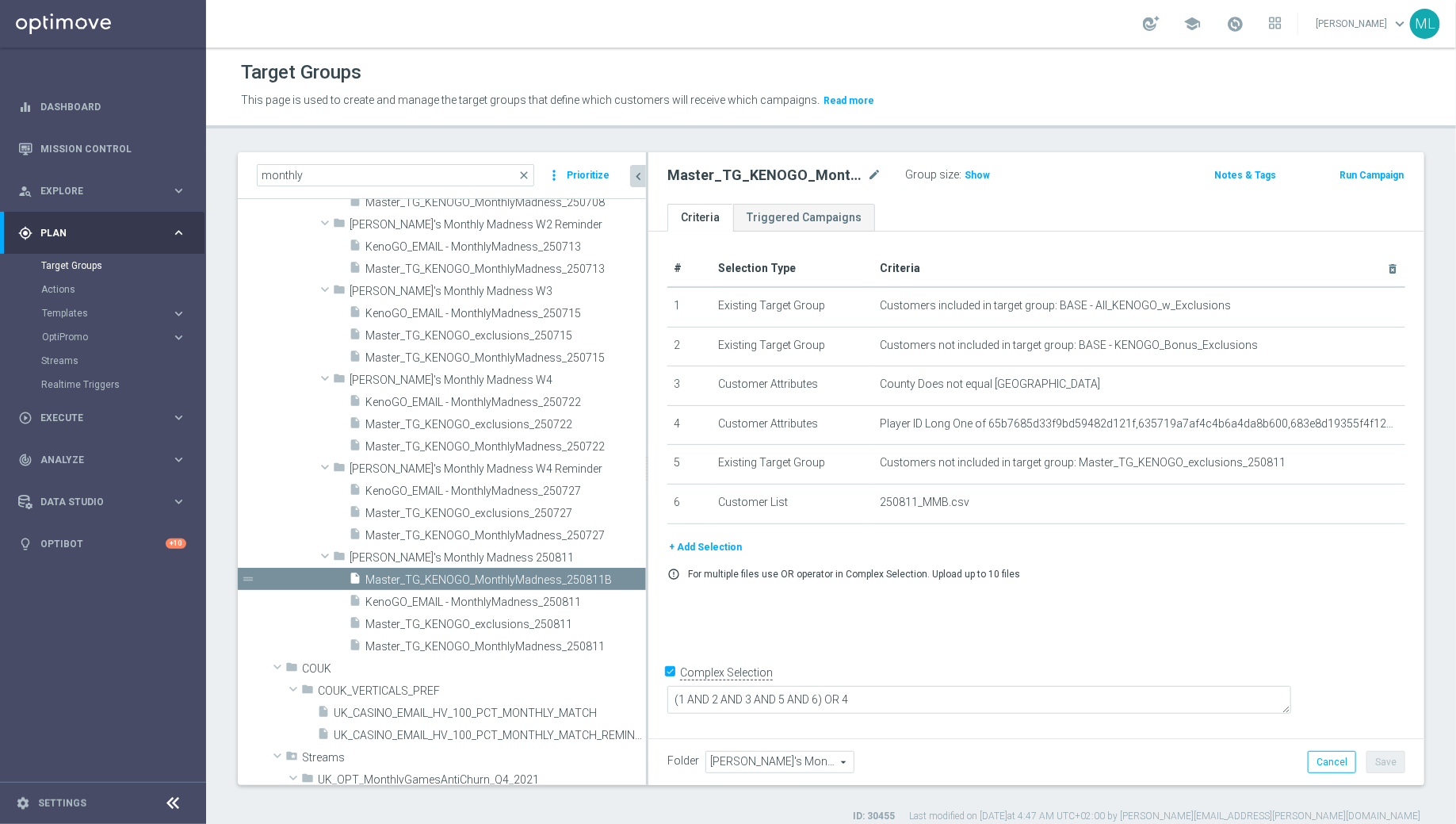
drag, startPoint x: 548, startPoint y: 459, endPoint x: 647, endPoint y: 486, distance: 102.6
click at [647, 486] on div at bounding box center [647, 469] width 3 height 633
click at [574, 635] on div "insert_drive_file Master_TG_KENOGO_MonthlyMadness_250811" at bounding box center [478, 645] width 259 height 22
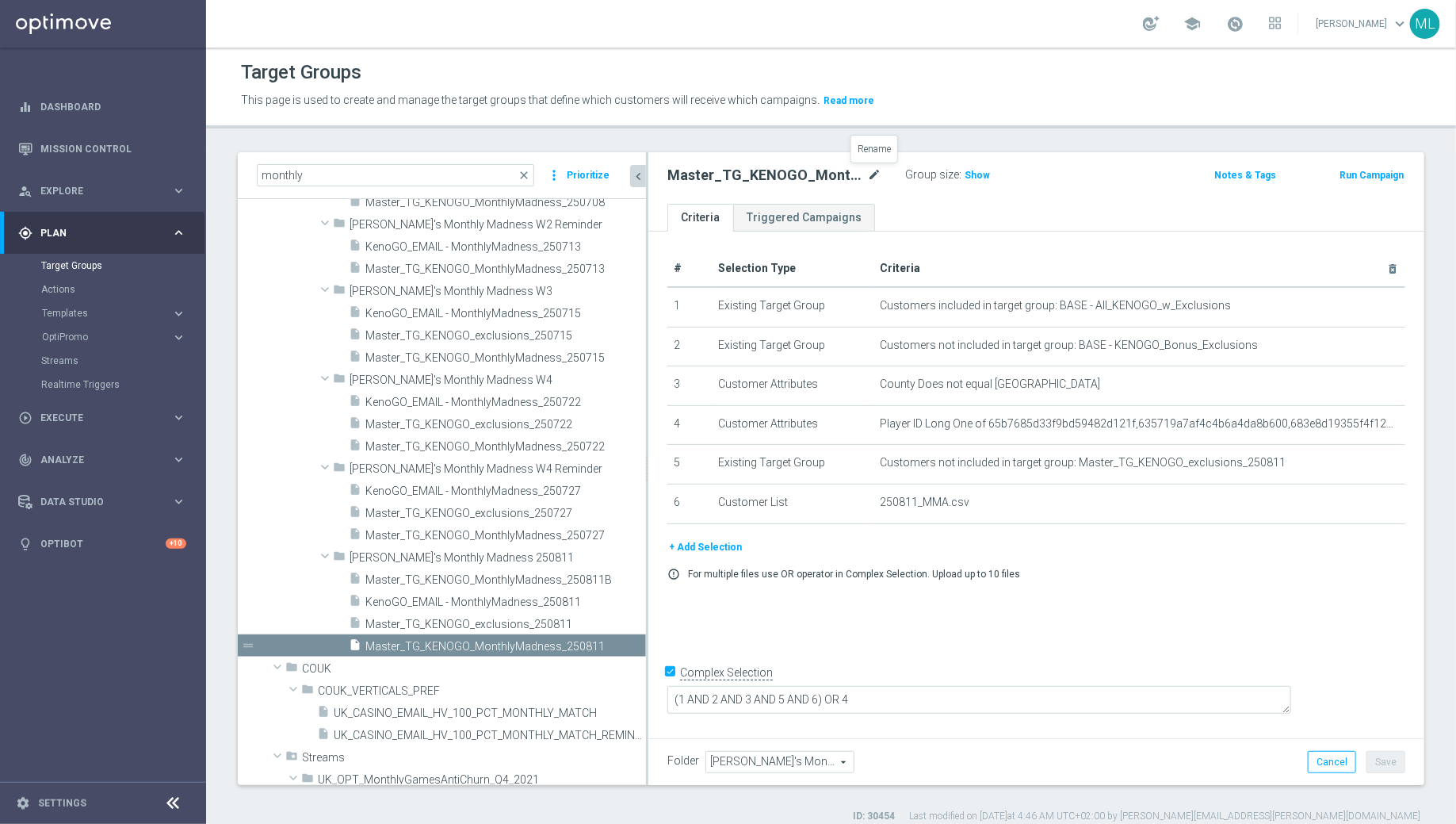
click at [868, 170] on icon "mode_edit" at bounding box center [875, 174] width 15 height 19
click at [838, 172] on input "Master_TG_KENOGO_MonthlyMadness_250811" at bounding box center [775, 176] width 214 height 22
type input "Master_TG_KENOGO_MonthlyMadness_250811A"
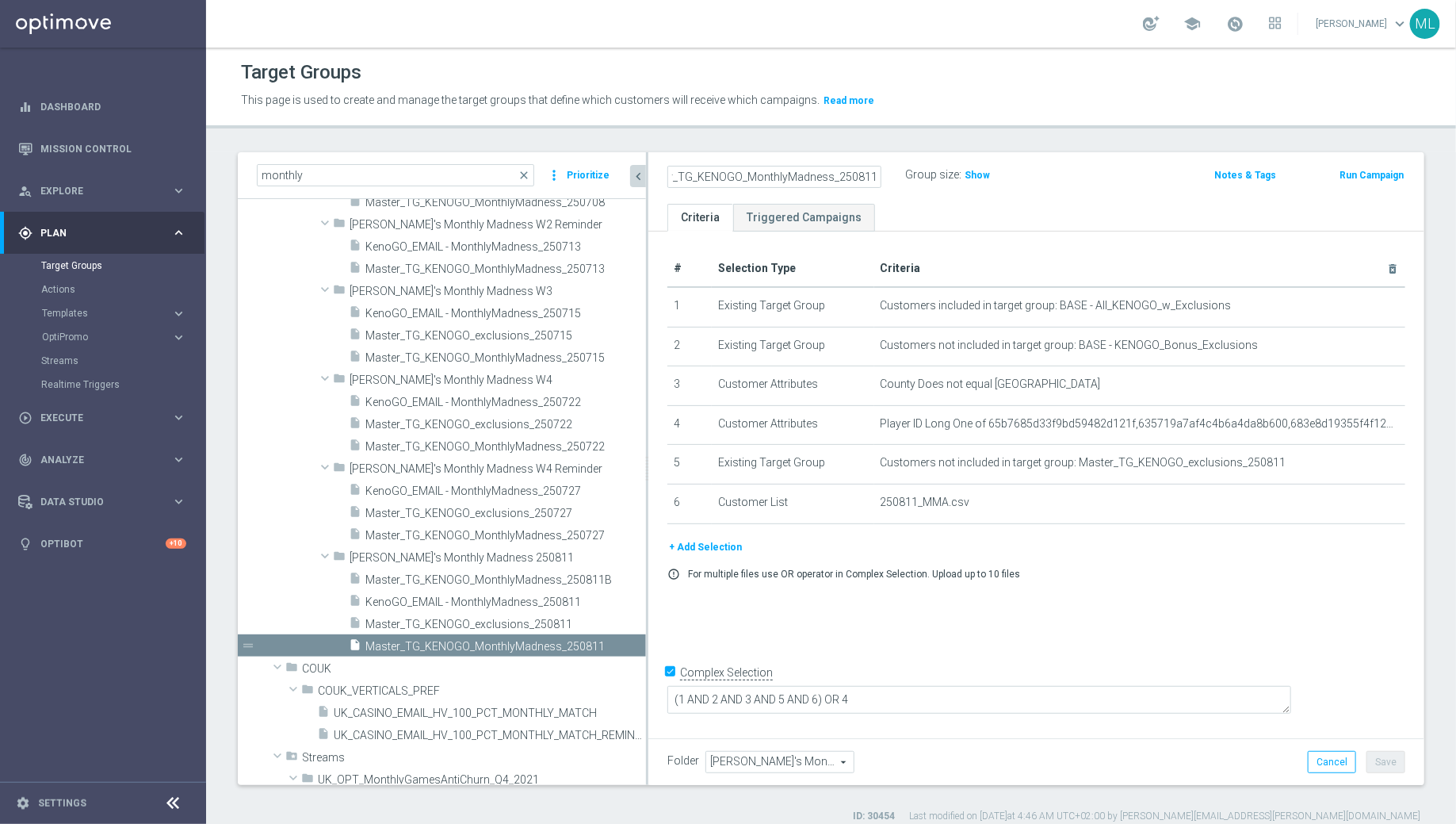
click at [1307, 674] on div "# Selection Type Criteria delete_forever 1 Existing Target Group Customers incl…" at bounding box center [1036, 482] width 777 height 501
click at [1397, 764] on button "Save" at bounding box center [1386, 762] width 39 height 22
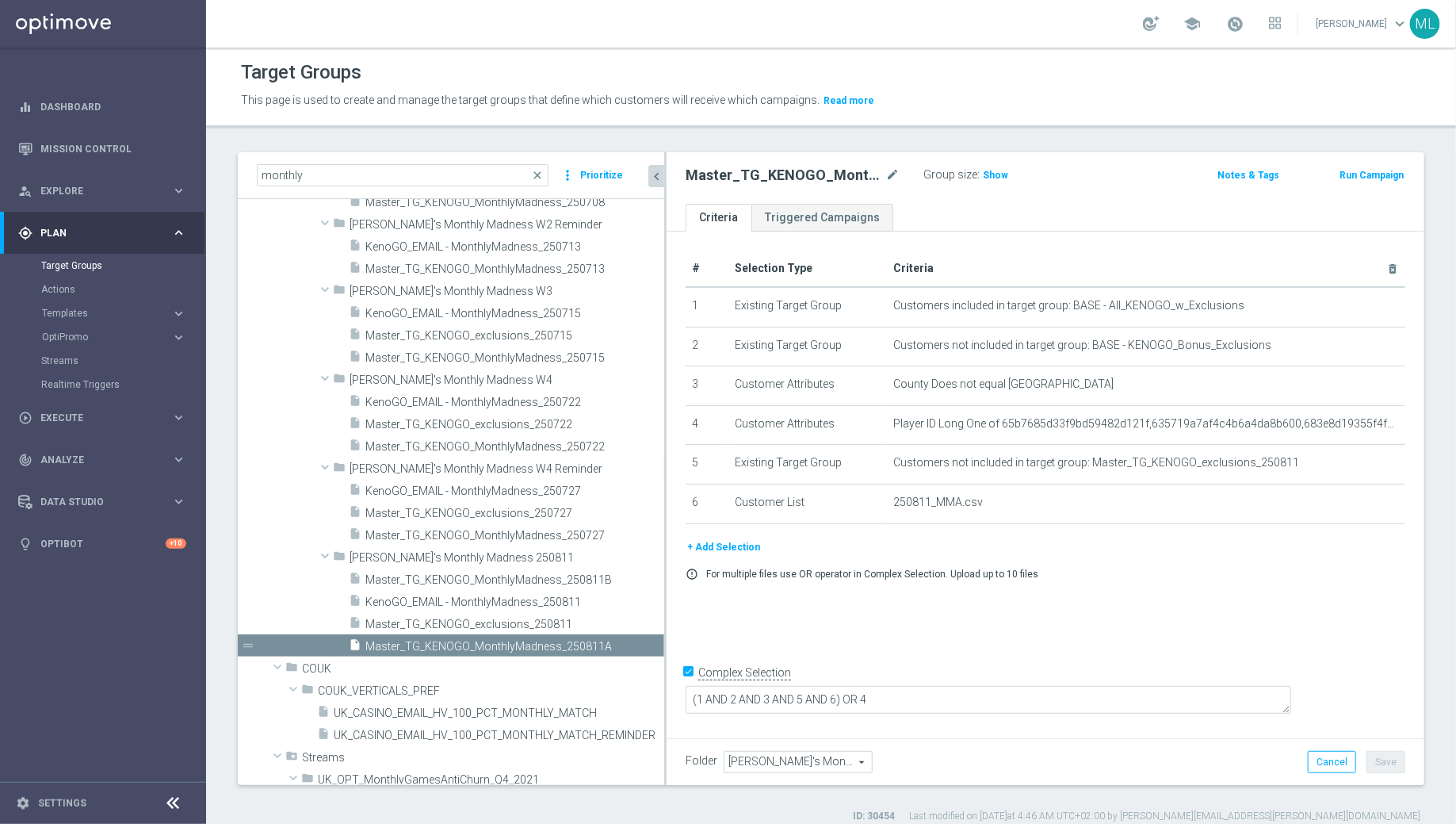
drag, startPoint x: 646, startPoint y: 589, endPoint x: 664, endPoint y: 595, distance: 19.0
click at [664, 595] on div at bounding box center [665, 469] width 3 height 633
click at [566, 597] on span "KenoGO_EMAIL - MonthlyMadness_250811" at bounding box center [495, 602] width 261 height 14
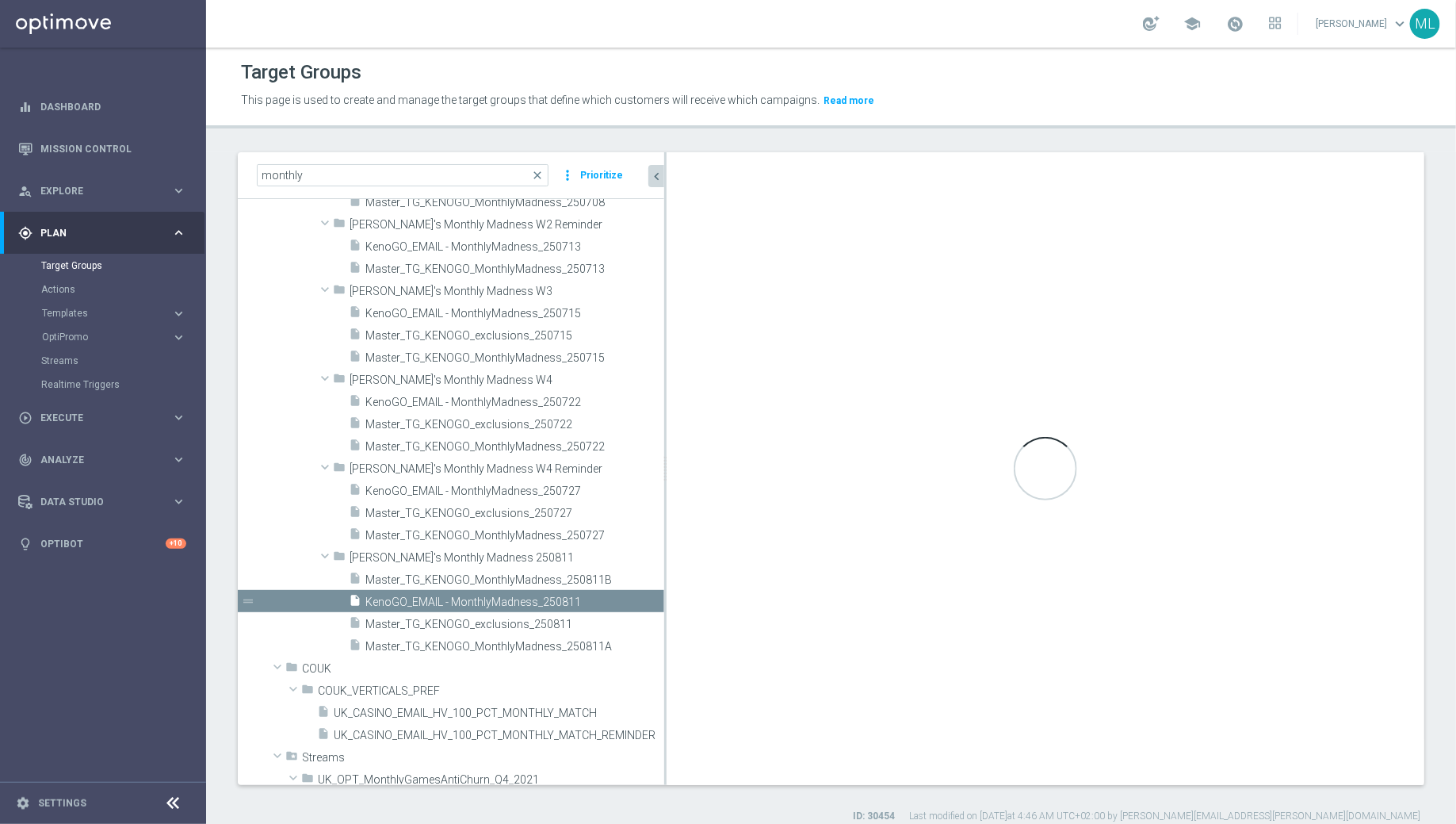
checkbox input "false"
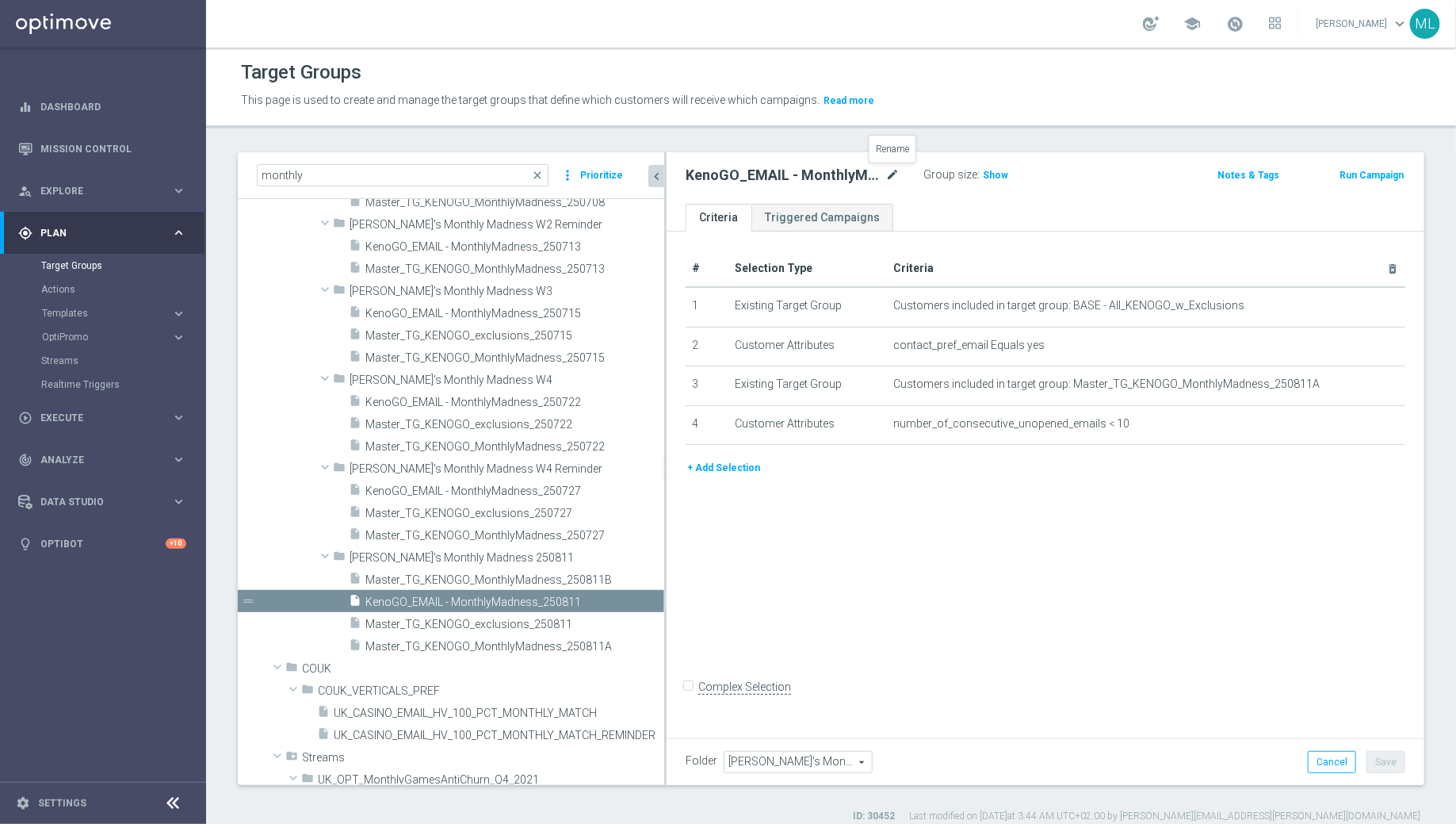
click at [895, 173] on icon "mode_edit" at bounding box center [893, 174] width 15 height 19
click at [885, 179] on input "KenoGO_EMAIL - MonthlyMadness_250811" at bounding box center [793, 176] width 214 height 22
type input "KenoGO_EMAIL - MonthlyMadness_250811A"
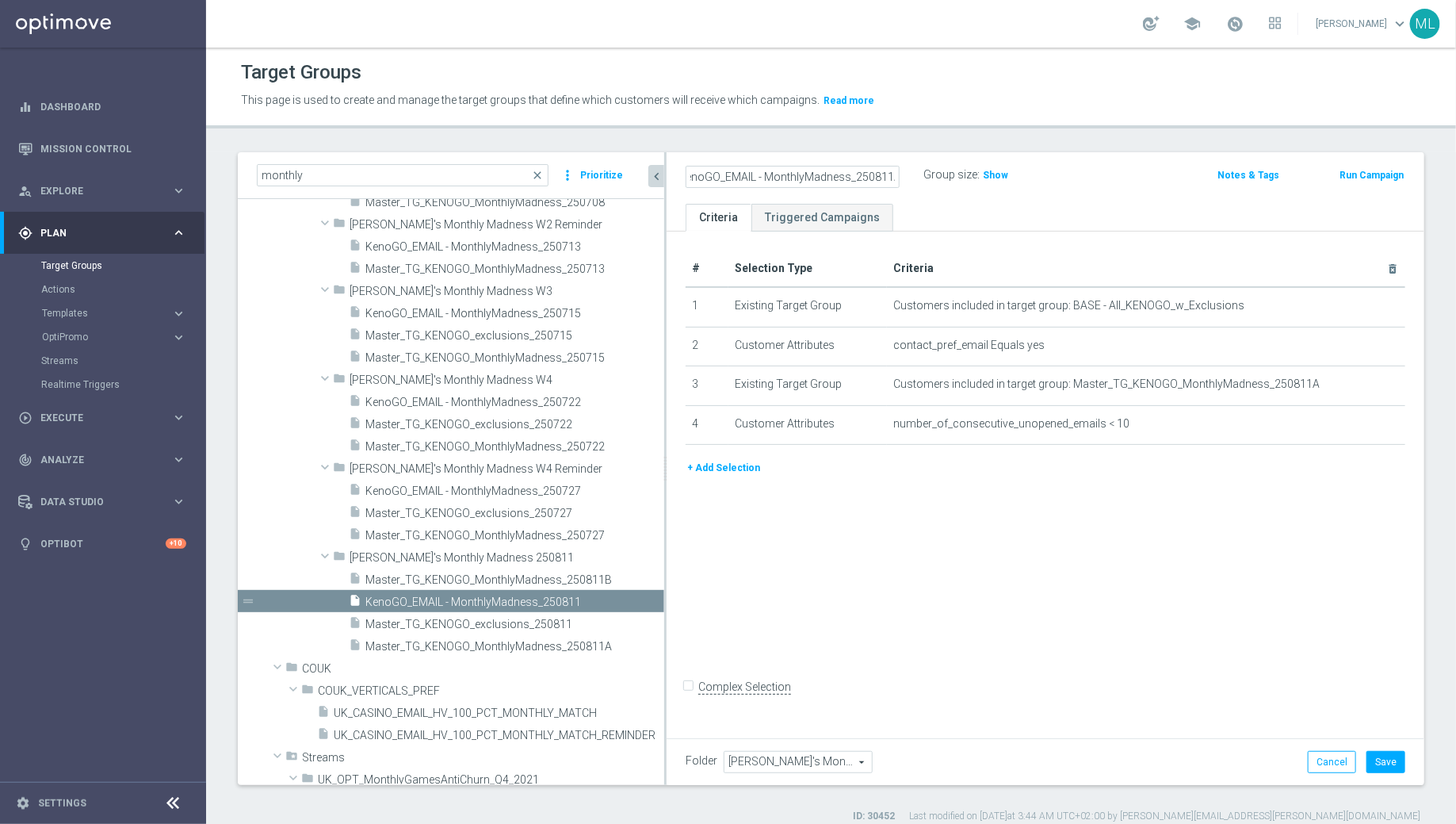
click at [1114, 179] on div "KenoGO_EMAIL - MonthlyMadness_250811A Group size : Show" at bounding box center [922, 176] width 496 height 24
click at [1387, 767] on button "Save" at bounding box center [1386, 762] width 39 height 22
click at [632, 596] on icon "content_copy" at bounding box center [634, 602] width 13 height 13
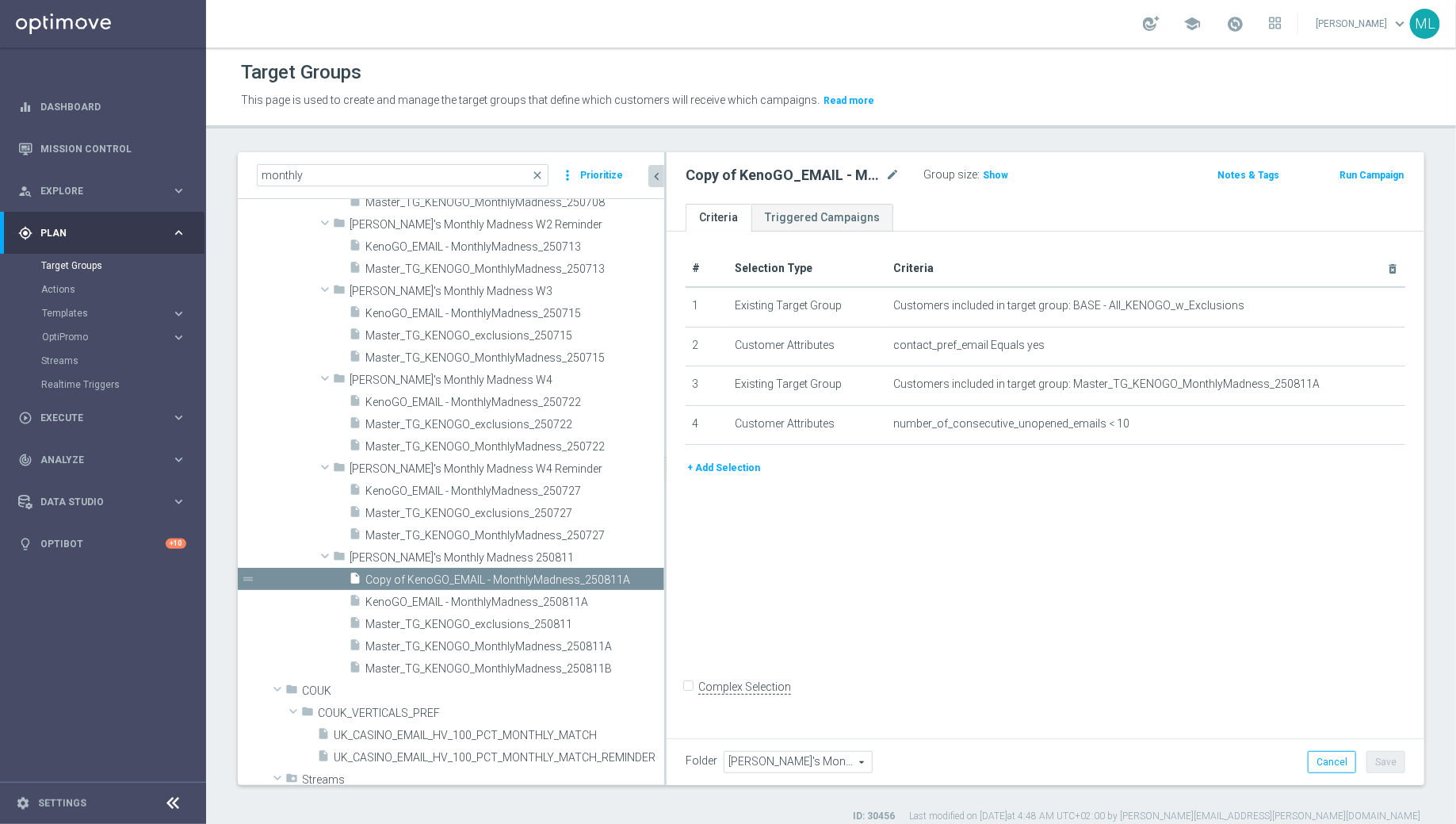
scroll to position [491, 0]
click at [886, 178] on icon "mode_edit" at bounding box center [893, 174] width 15 height 19
click at [714, 179] on input "Copy of KenoGO_EMAIL - MonthlyMadness_250811A" at bounding box center [793, 176] width 214 height 22
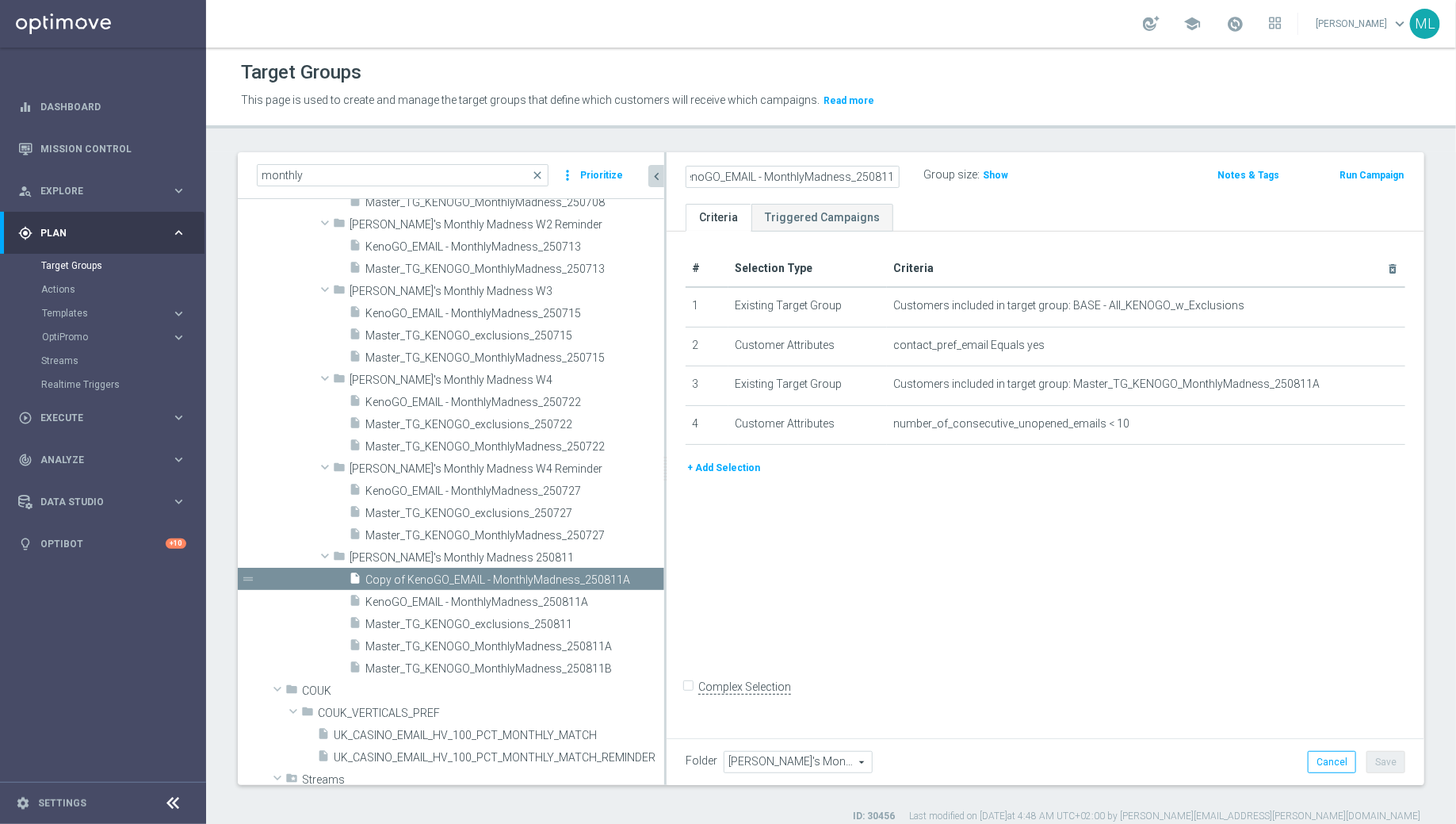
type input "KenoGO_EMAIL - MonthlyMadness_250811B"
click at [1150, 617] on div "# Selection Type Criteria delete_forever 1 Existing Target Group Customers incl…" at bounding box center [1045, 482] width 758 height 501
click at [1395, 764] on button "Save" at bounding box center [1386, 762] width 39 height 22
click at [552, 601] on span "KenoGO_EMAIL - MonthlyMadness_250811A" at bounding box center [495, 602] width 261 height 14
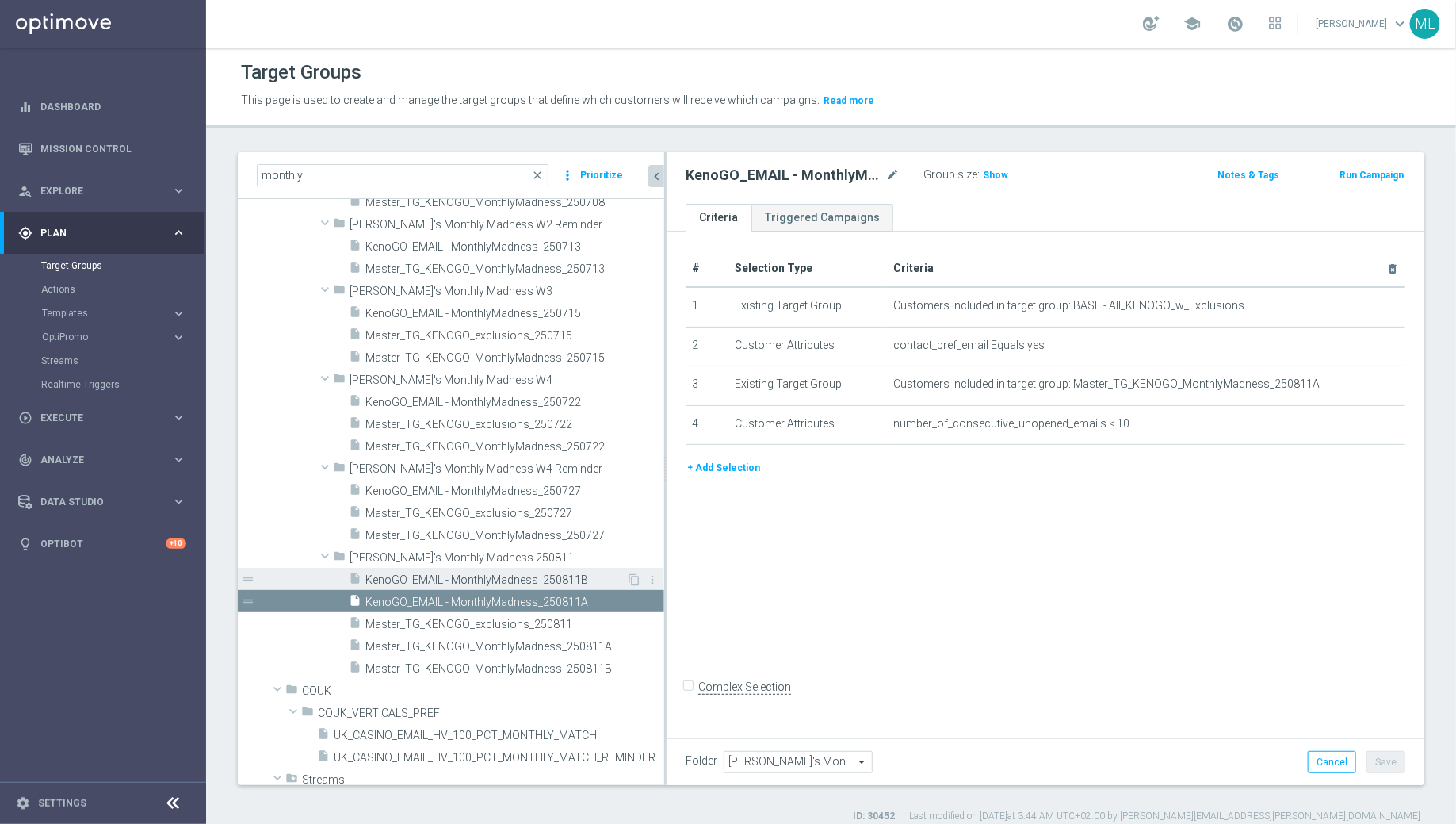
click at [524, 579] on span "KenoGO_EMAIL - MonthlyMadness_250811B" at bounding box center [495, 580] width 261 height 14
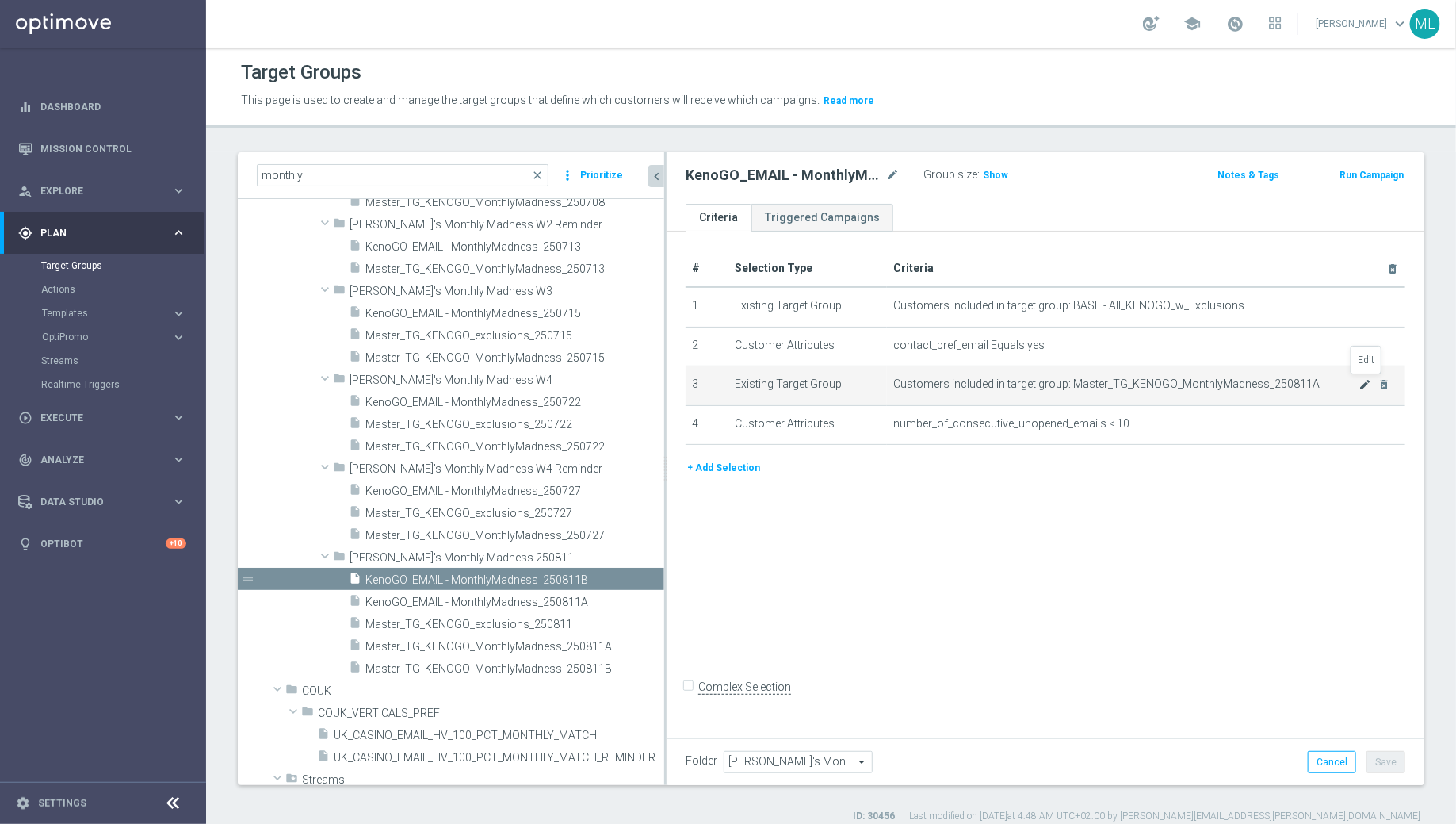
click at [1368, 382] on icon "mode_edit" at bounding box center [1365, 384] width 13 height 13
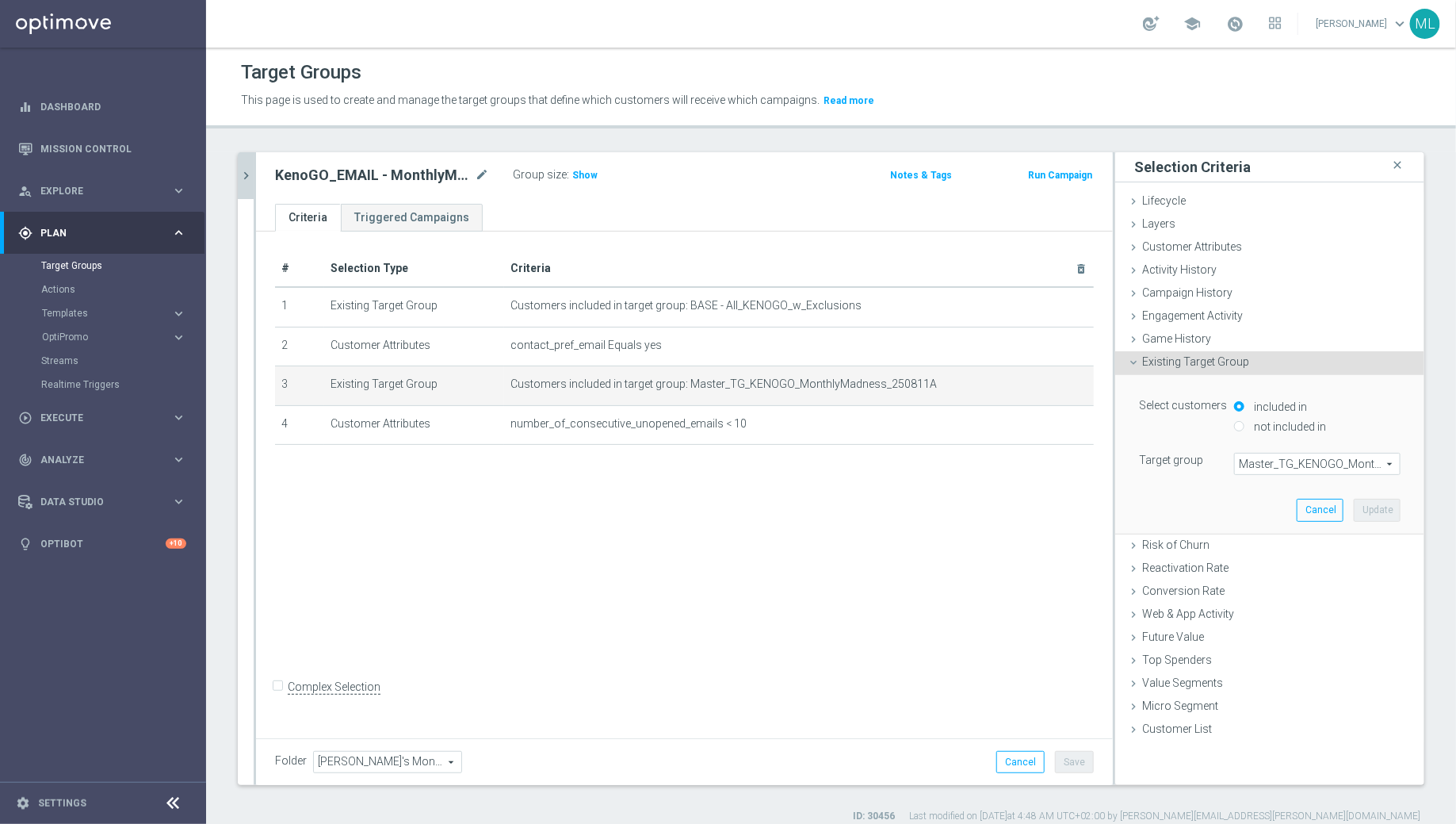
click at [1379, 464] on span "Master_TG_KENOGO_MonthlyMadness_250811A" at bounding box center [1318, 463] width 165 height 21
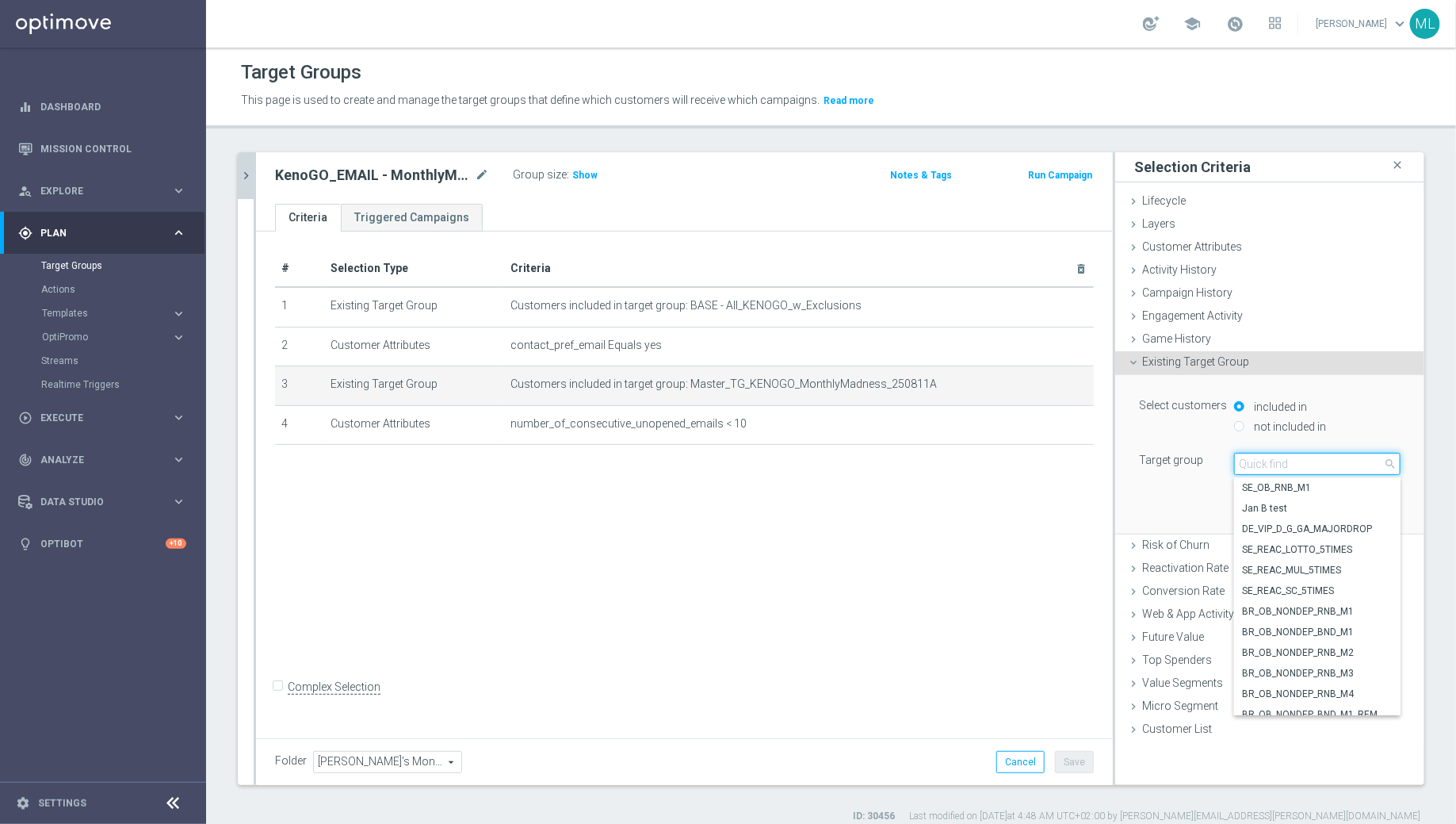
click at [1294, 472] on input "search" at bounding box center [1317, 463] width 166 height 22
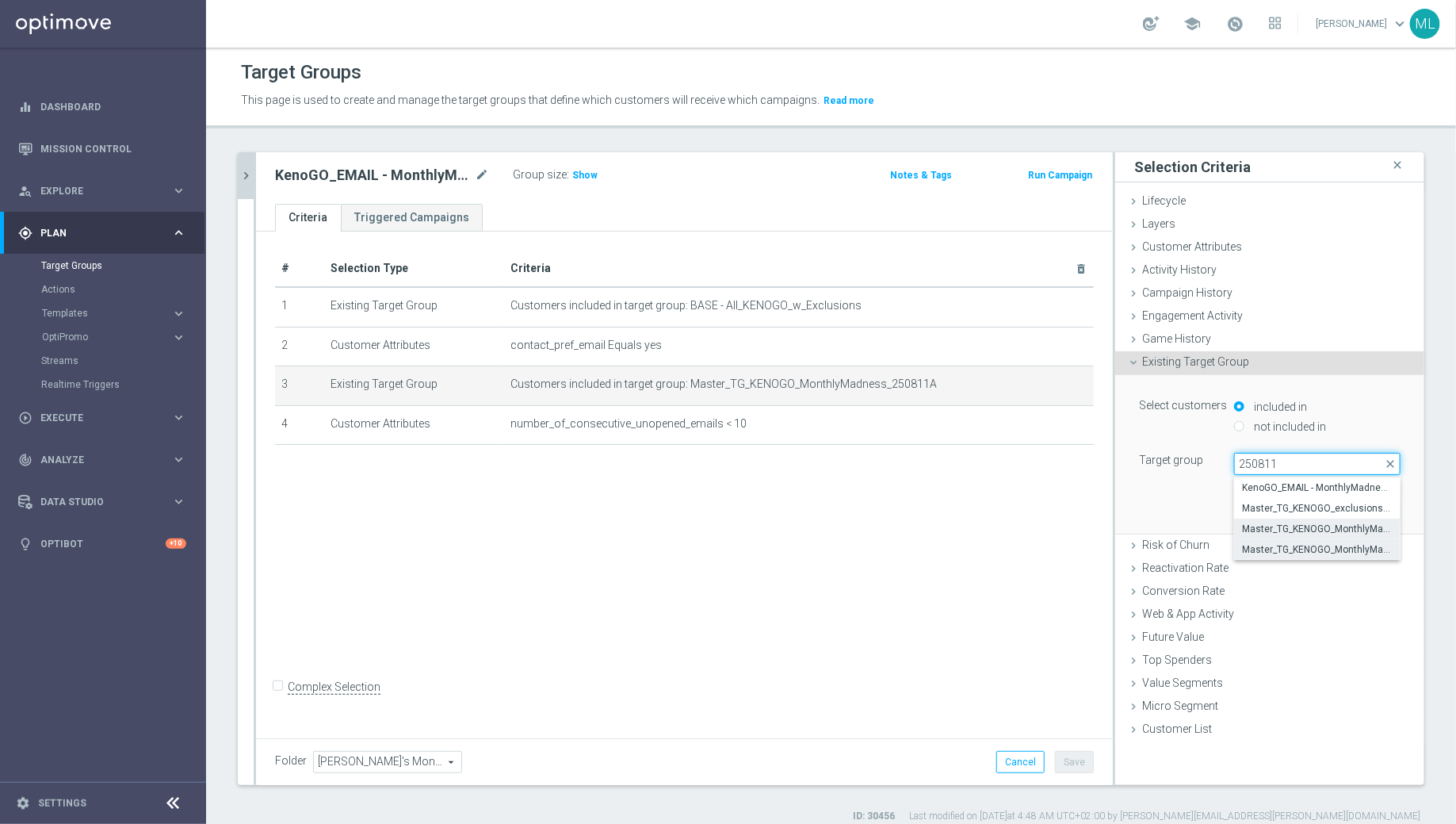
type input "250811"
click at [1347, 548] on span "Master_TG_KENOGO_MonthlyMadness_250811B" at bounding box center [1318, 550] width 151 height 13
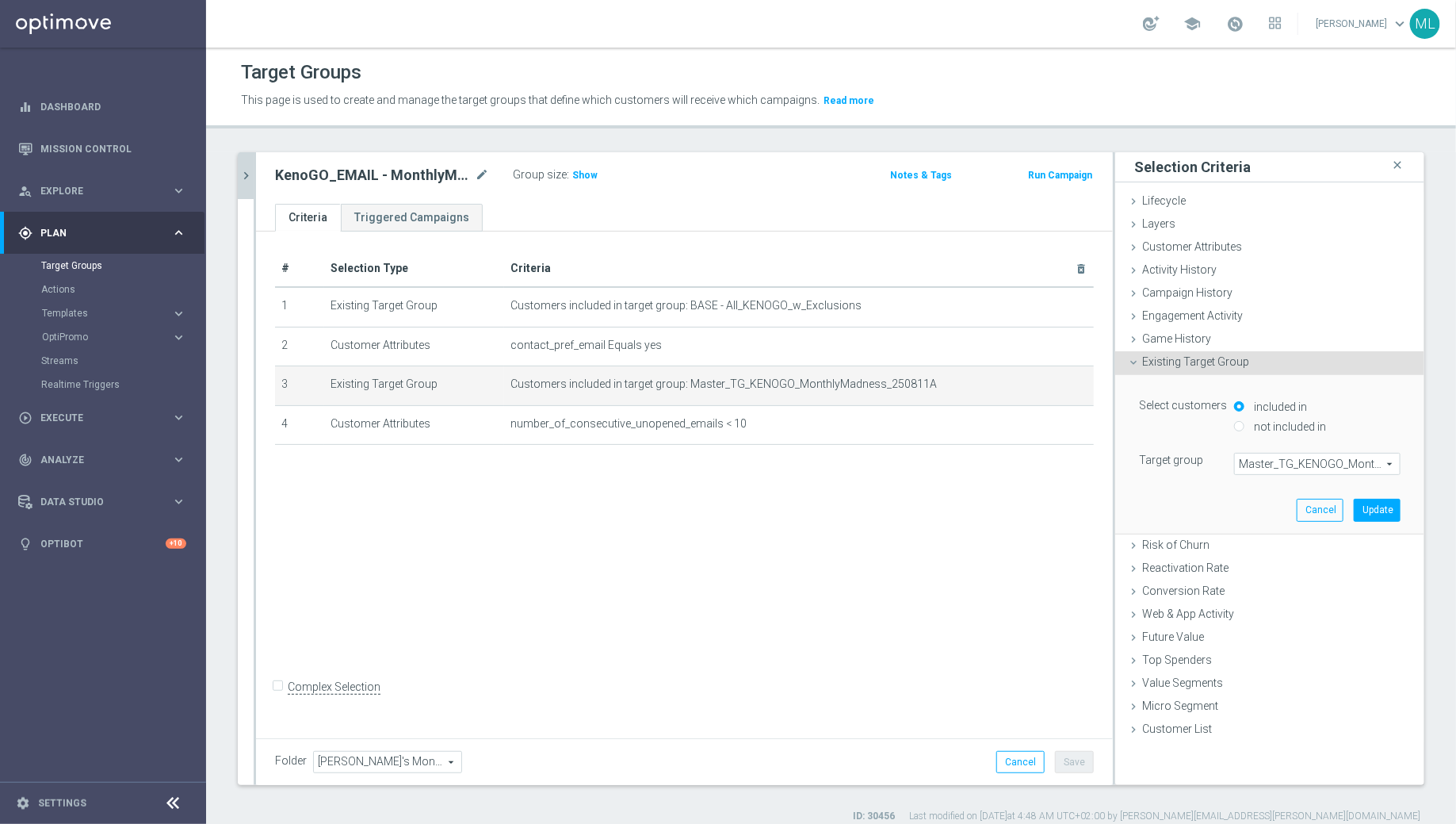
type input "Master_TG_KENOGO_MonthlyMadness_250811B"
click at [1379, 507] on button "Update" at bounding box center [1377, 510] width 46 height 22
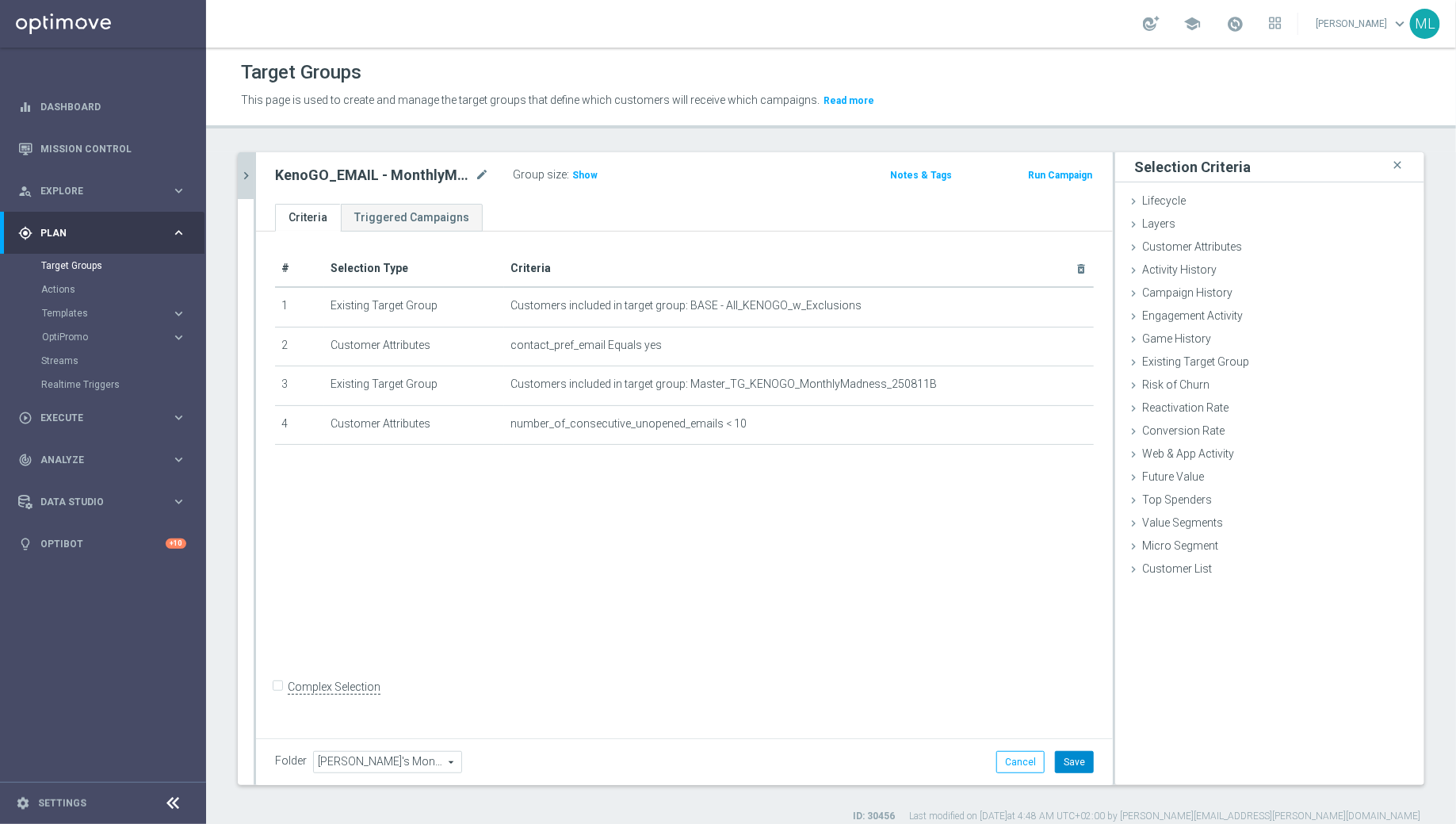
click at [1079, 764] on button "Save" at bounding box center [1075, 762] width 39 height 22
click at [247, 181] on icon "chevron_right" at bounding box center [246, 175] width 15 height 15
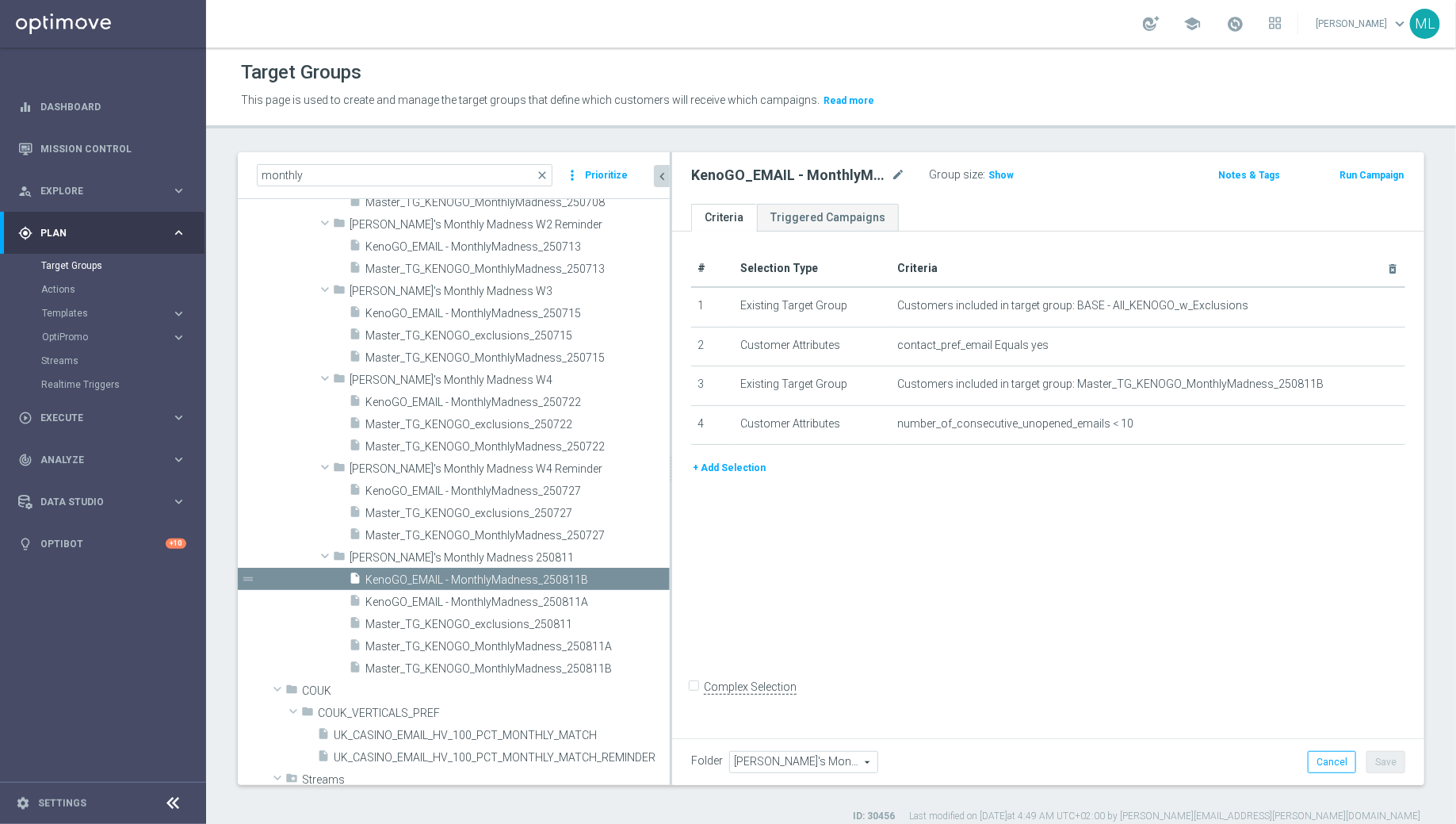
drag, startPoint x: 548, startPoint y: 568, endPoint x: 692, endPoint y: 571, distance: 144.0
click at [693, 571] on as-split "monthly close more_vert Prioritize Customer Target Groups library_add create_ne…" at bounding box center [831, 469] width 1187 height 633
